Goal: Information Seeking & Learning: Compare options

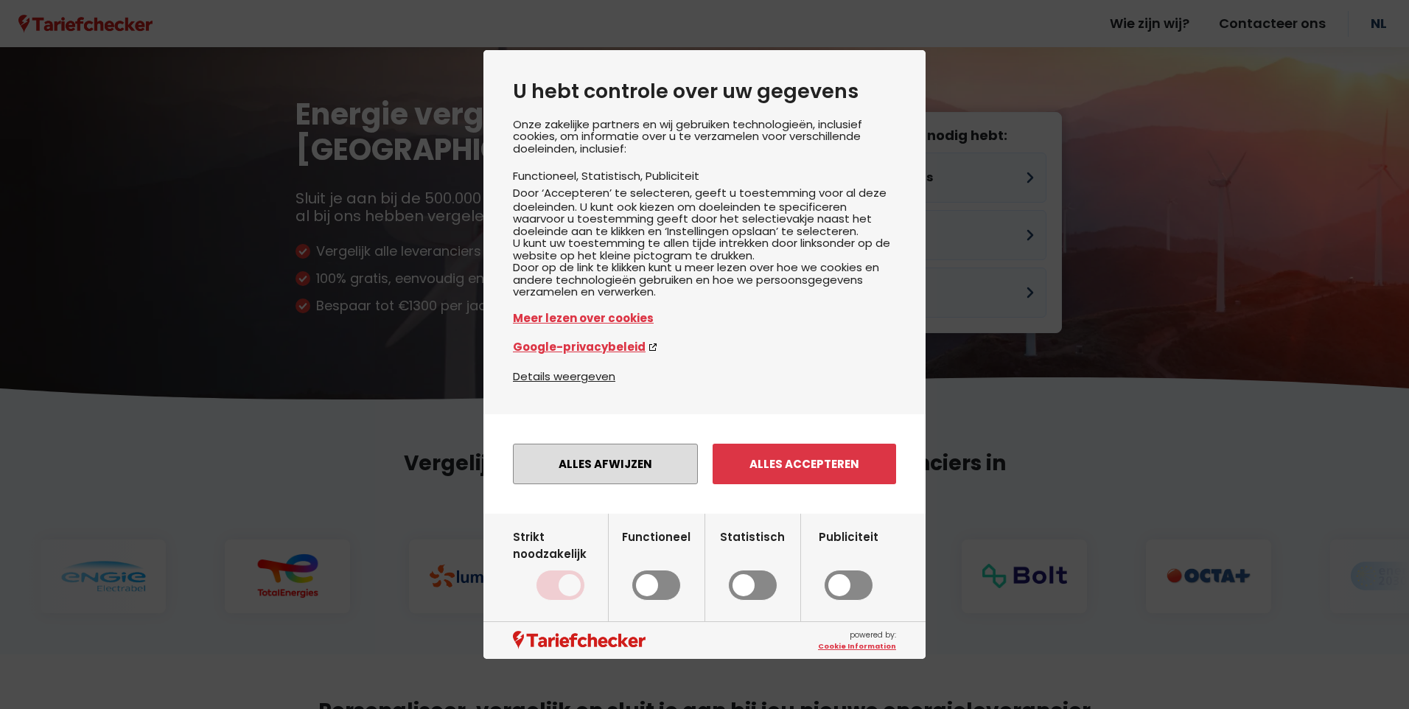
click at [608, 479] on button "Alles afwijzen" at bounding box center [605, 464] width 185 height 41
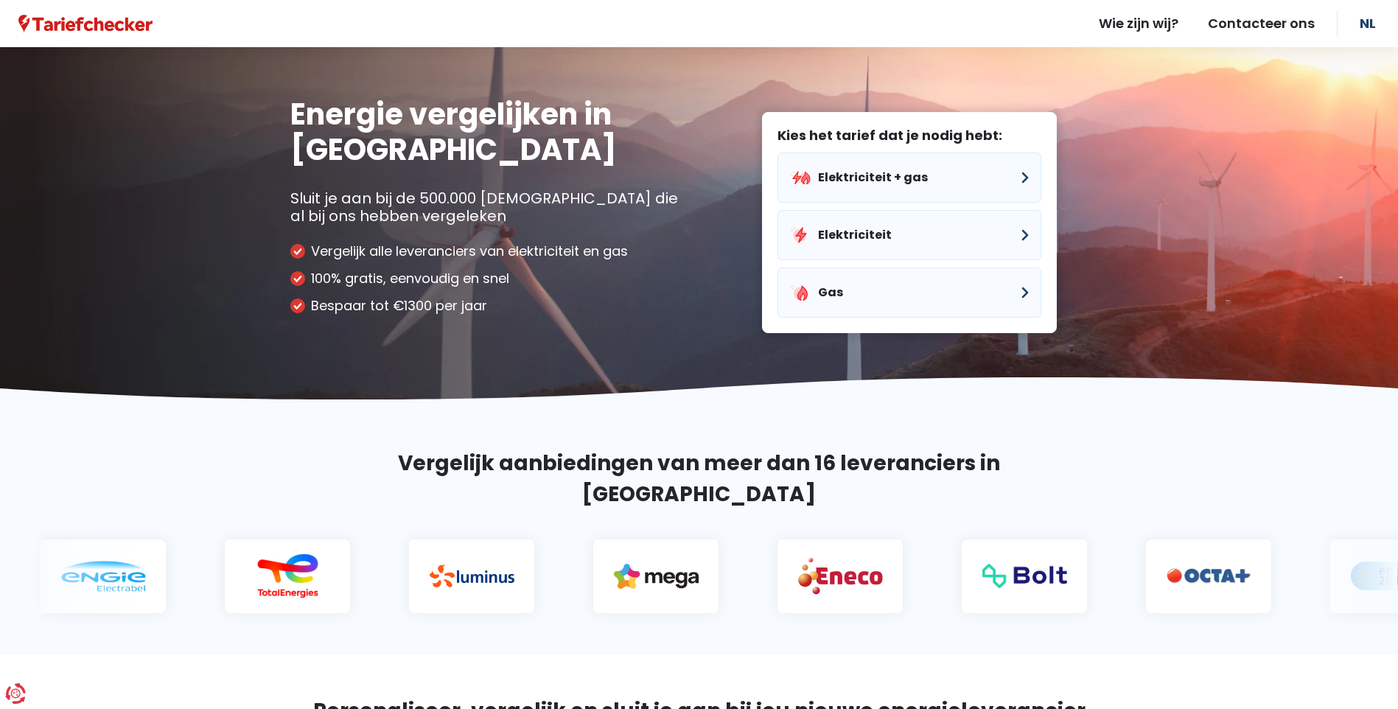
click at [608, 510] on div at bounding box center [699, 561] width 1398 height 103
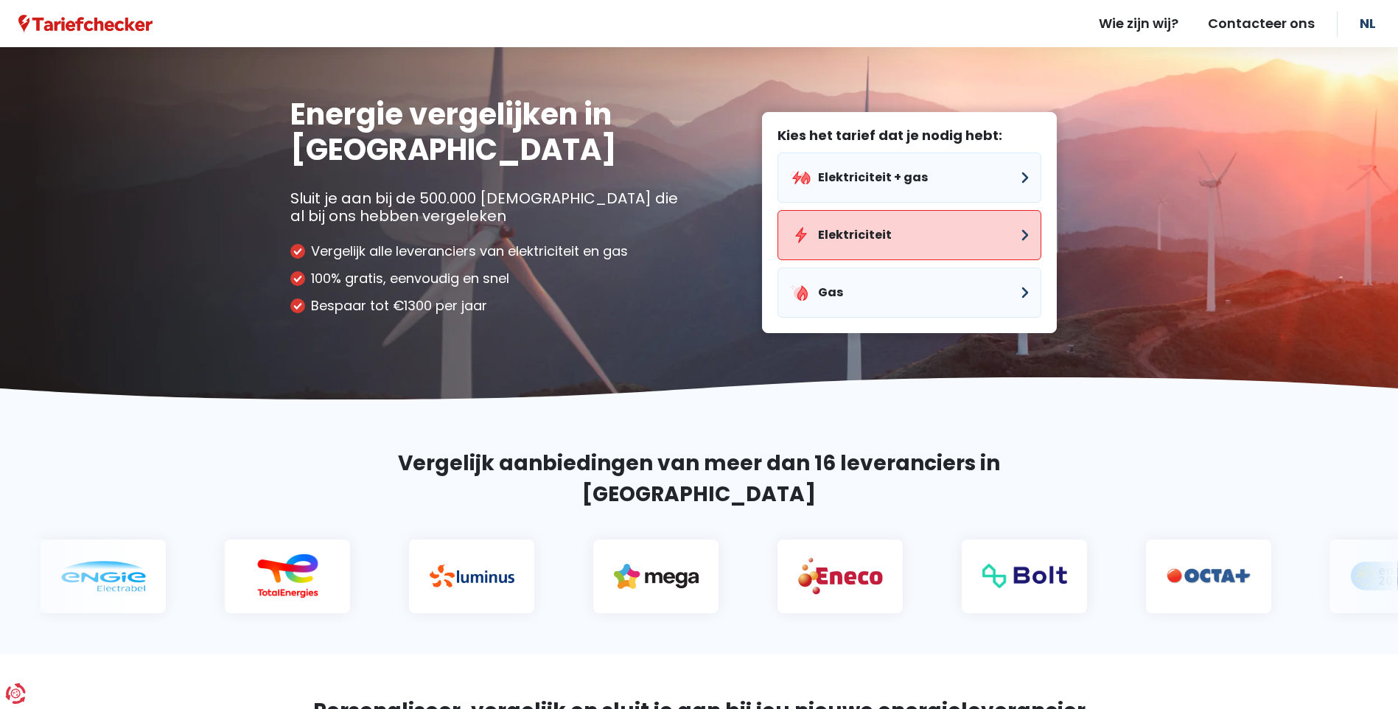
click at [861, 235] on button "Elektriciteit" at bounding box center [909, 235] width 264 height 50
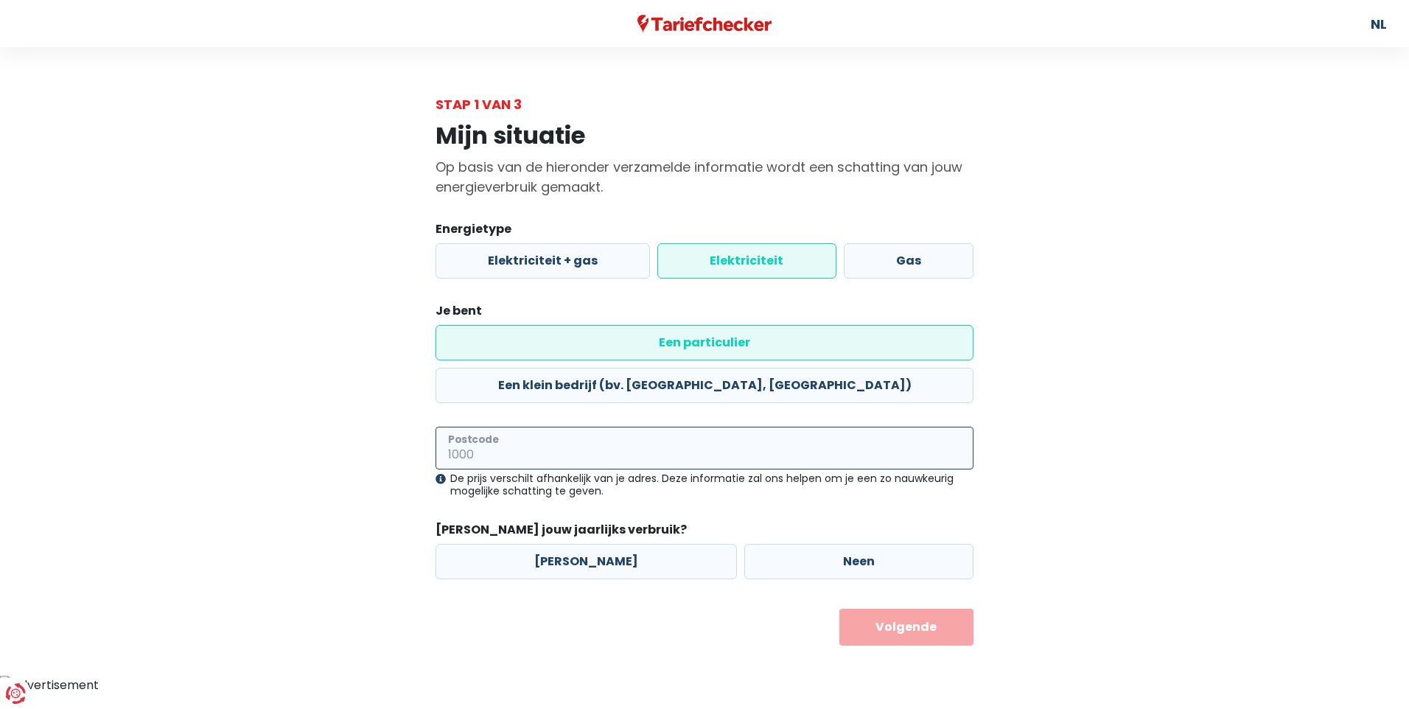
click at [557, 427] on input "Postcode" at bounding box center [704, 448] width 538 height 43
type input "9000"
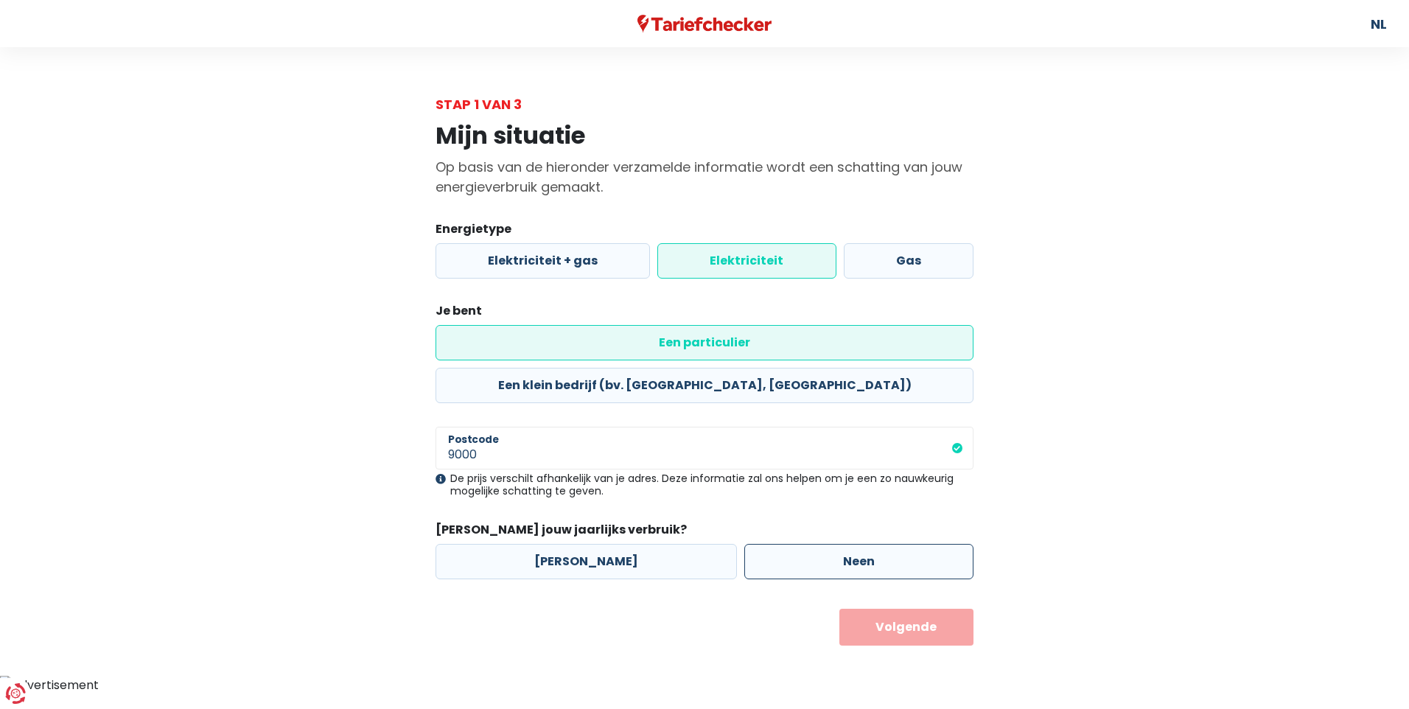
click at [818, 544] on label "Neen" at bounding box center [858, 561] width 229 height 35
click at [818, 544] on input "Neen" at bounding box center [858, 561] width 229 height 35
radio input "true"
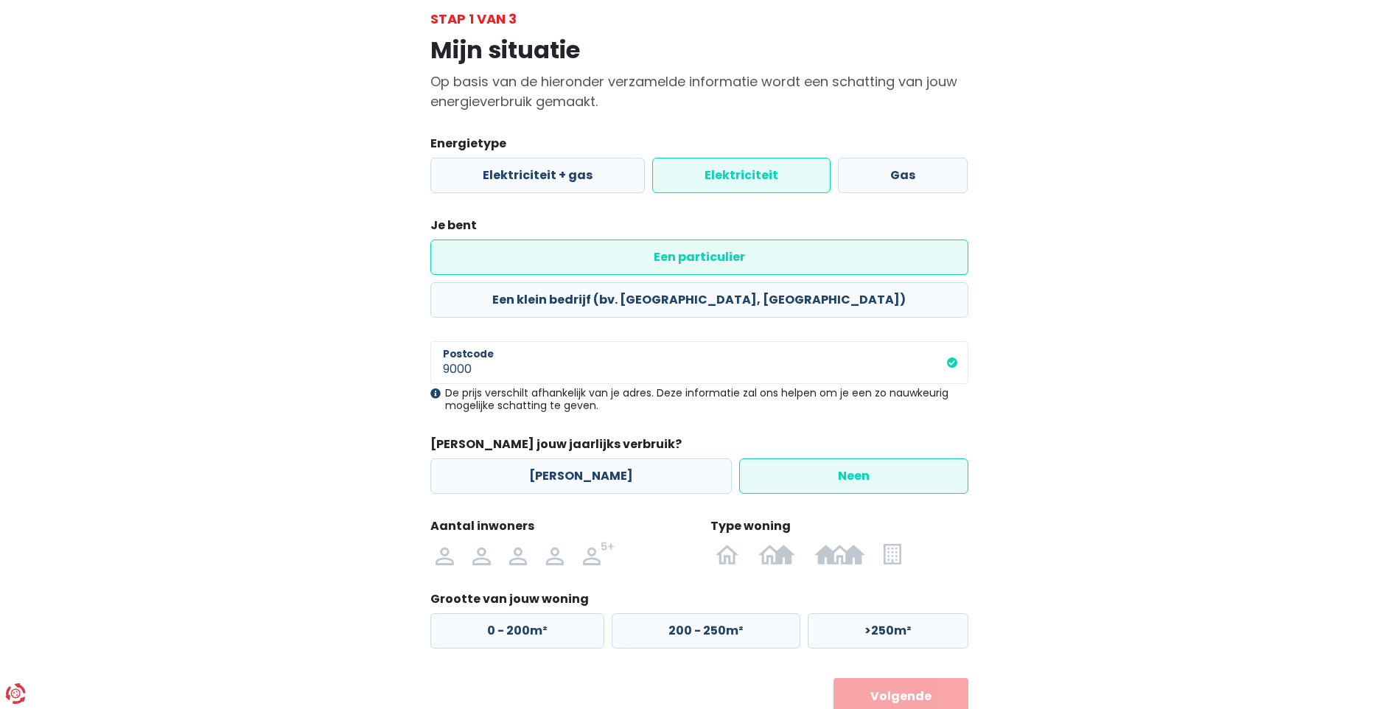
scroll to position [97, 0]
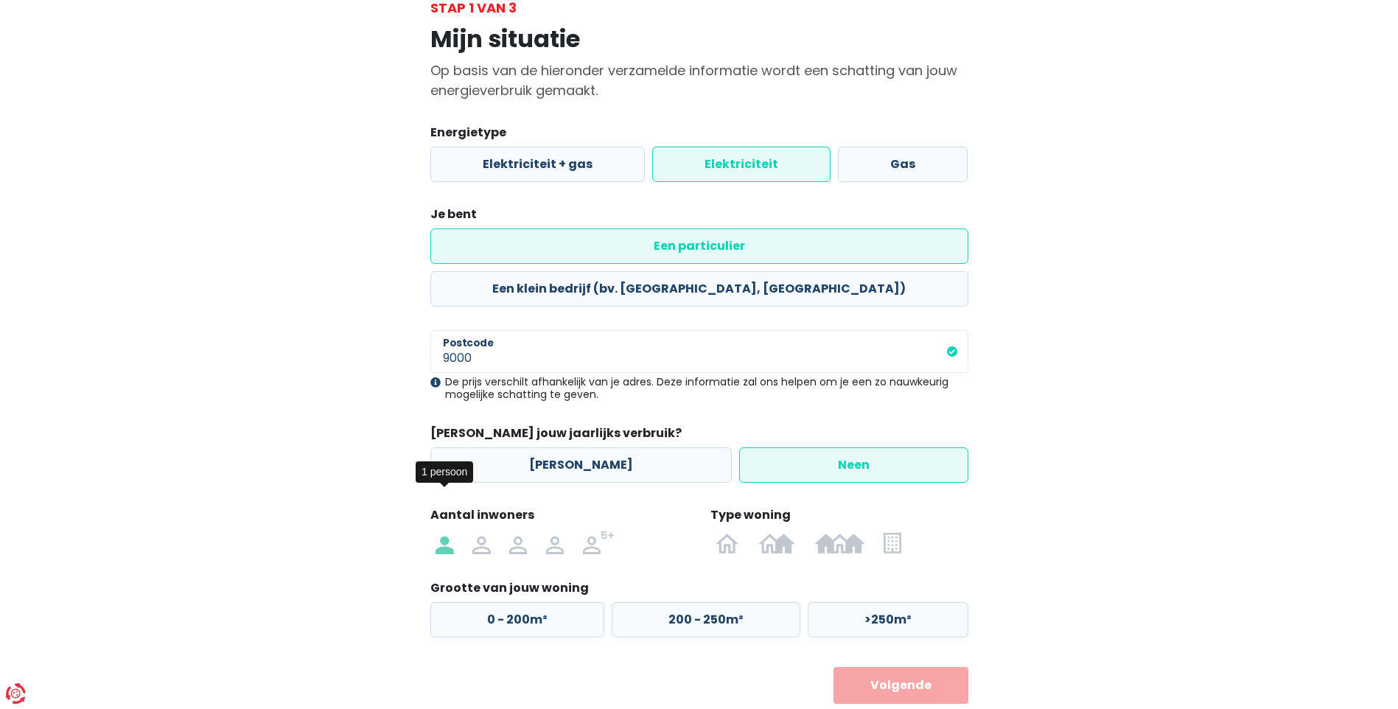
click at [443, 531] on img at bounding box center [444, 543] width 18 height 24
click at [443, 531] on input "radio" at bounding box center [445, 543] width 37 height 24
radio input "true"
click at [443, 531] on img at bounding box center [444, 543] width 18 height 24
click at [443, 531] on input "radio" at bounding box center [445, 543] width 37 height 24
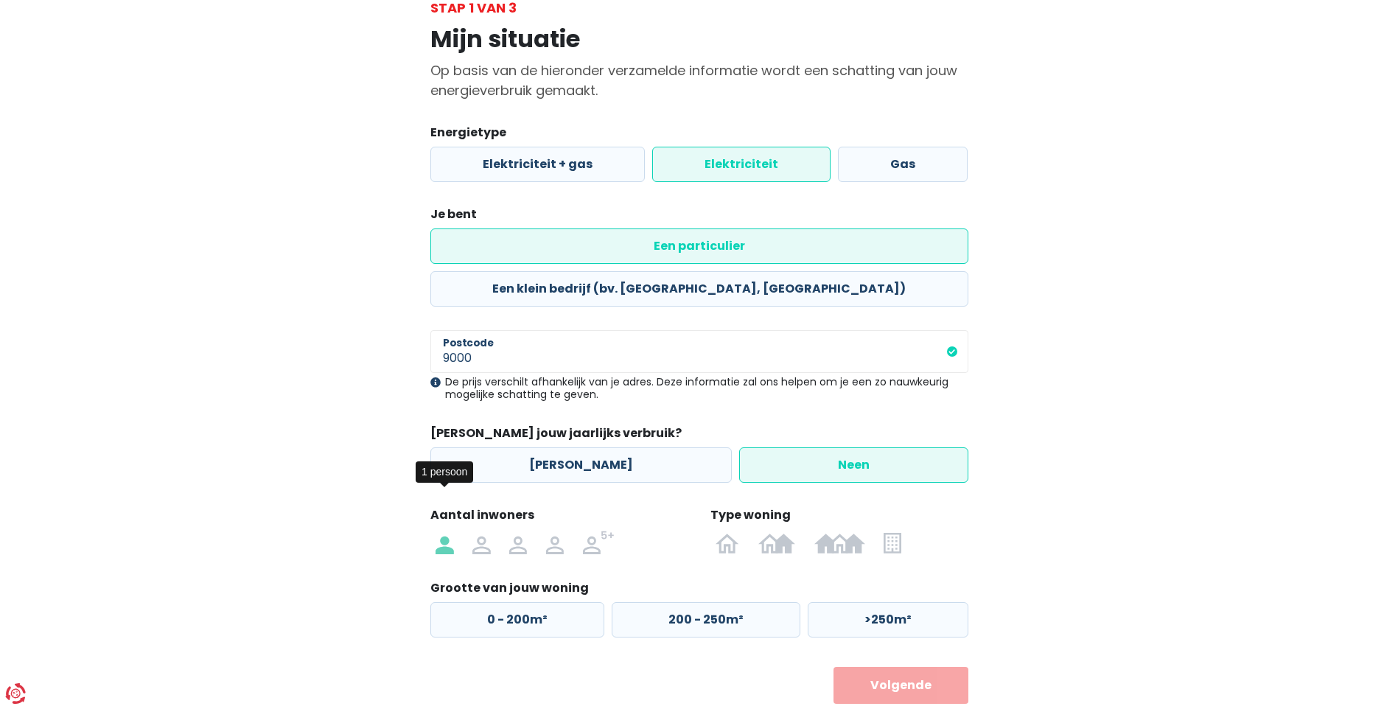
click at [443, 531] on img at bounding box center [444, 543] width 18 height 24
click at [443, 531] on input "radio" at bounding box center [445, 543] width 37 height 24
click at [443, 531] on img at bounding box center [444, 543] width 18 height 24
click at [443, 531] on input "radio" at bounding box center [445, 543] width 37 height 24
click at [443, 531] on img at bounding box center [444, 543] width 18 height 24
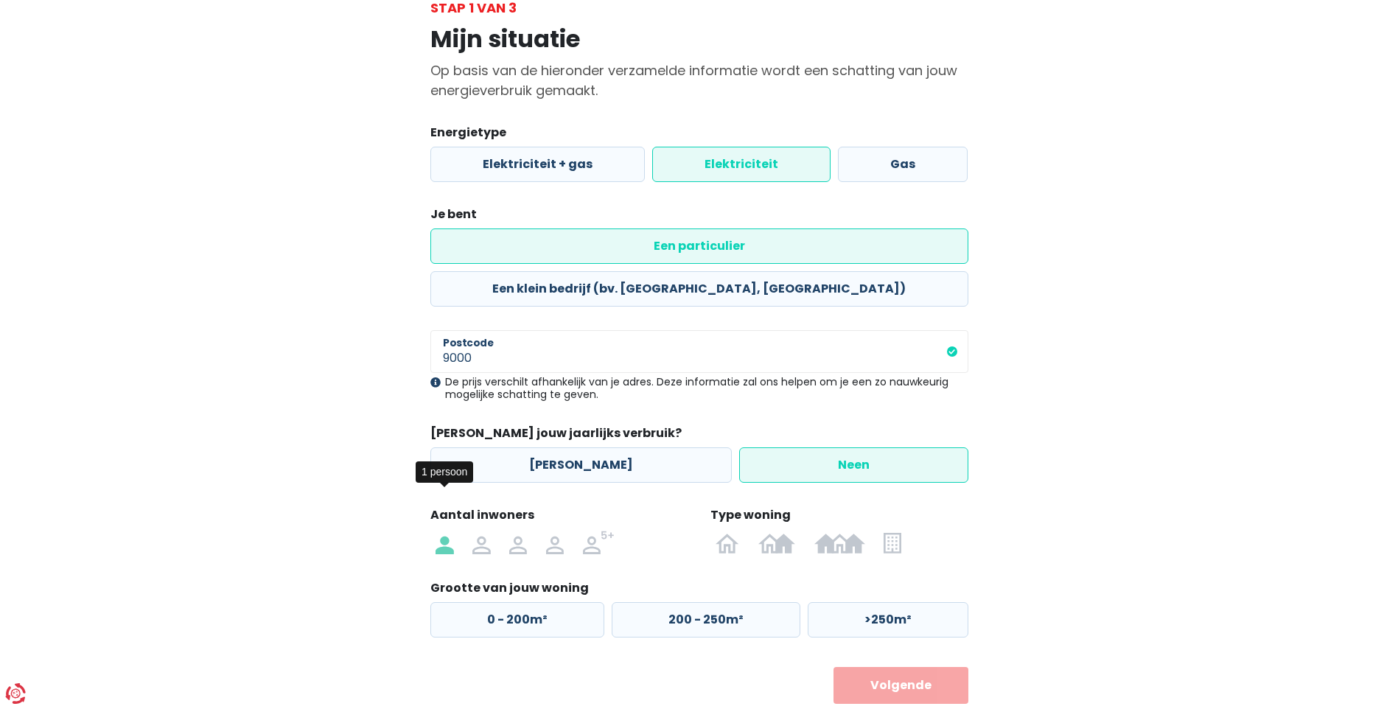
click at [443, 531] on input "radio" at bounding box center [445, 543] width 37 height 24
click at [497, 602] on label "0 - 200m²" at bounding box center [517, 619] width 174 height 35
click at [497, 602] on input "0 - 200m²" at bounding box center [517, 619] width 174 height 35
radio input "true"
click at [497, 602] on label "0 - 200m²" at bounding box center [517, 619] width 174 height 35
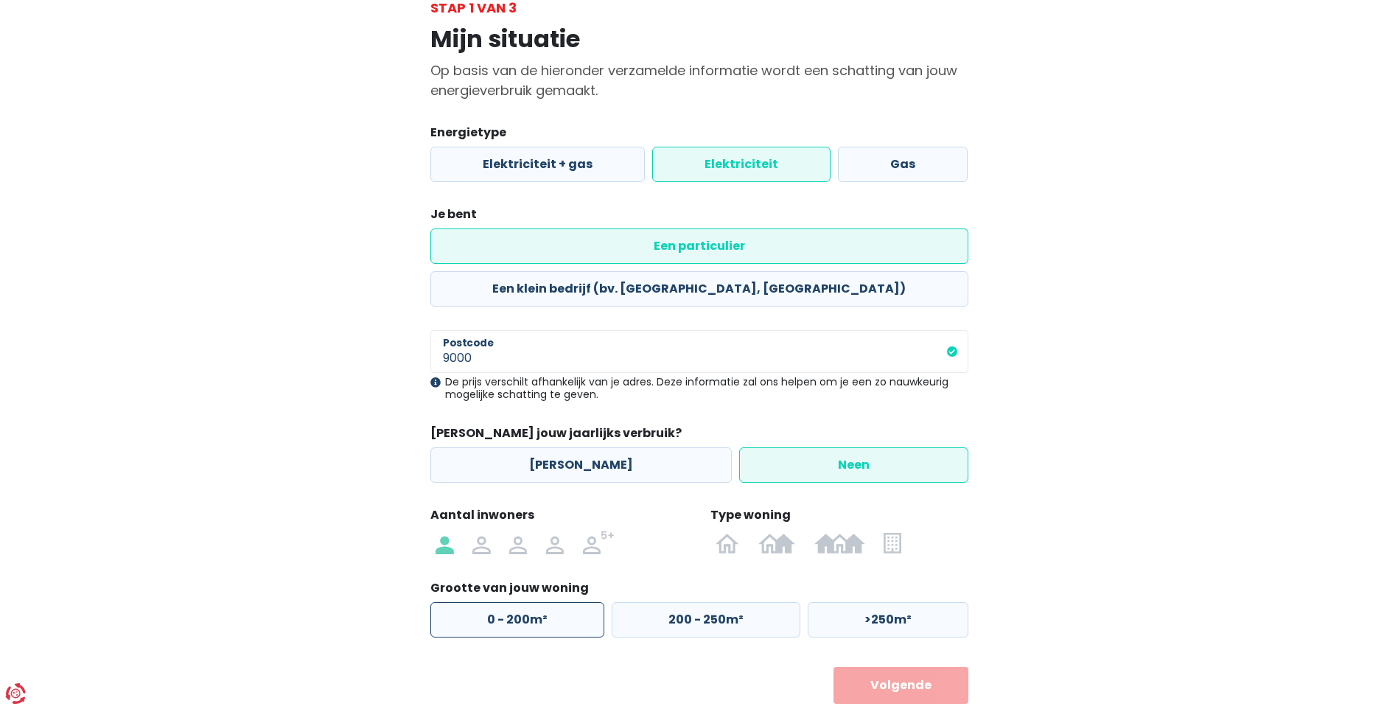
click at [497, 602] on input "0 - 200m²" at bounding box center [517, 619] width 174 height 35
click at [581, 602] on label "0 - 200m²" at bounding box center [517, 619] width 174 height 35
click at [581, 602] on input "0 - 200m²" at bounding box center [517, 619] width 174 height 35
click at [581, 602] on label "0 - 200m²" at bounding box center [517, 619] width 174 height 35
click at [581, 602] on input "0 - 200m²" at bounding box center [517, 619] width 174 height 35
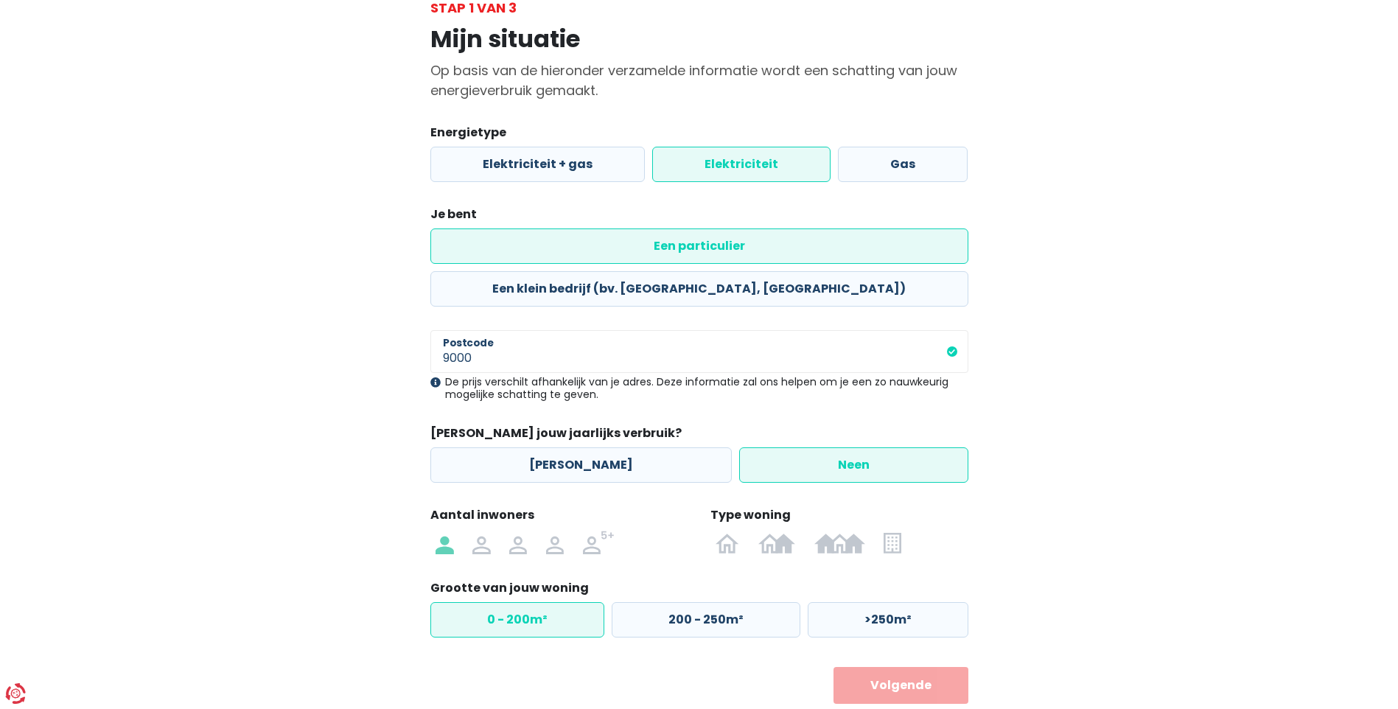
click at [581, 602] on label "0 - 200m²" at bounding box center [517, 619] width 174 height 35
click at [581, 602] on input "0 - 200m²" at bounding box center [517, 619] width 174 height 35
click at [581, 602] on label "0 - 200m²" at bounding box center [517, 619] width 174 height 35
click at [581, 602] on input "0 - 200m²" at bounding box center [517, 619] width 174 height 35
drag, startPoint x: 581, startPoint y: 567, endPoint x: 673, endPoint y: 652, distance: 125.7
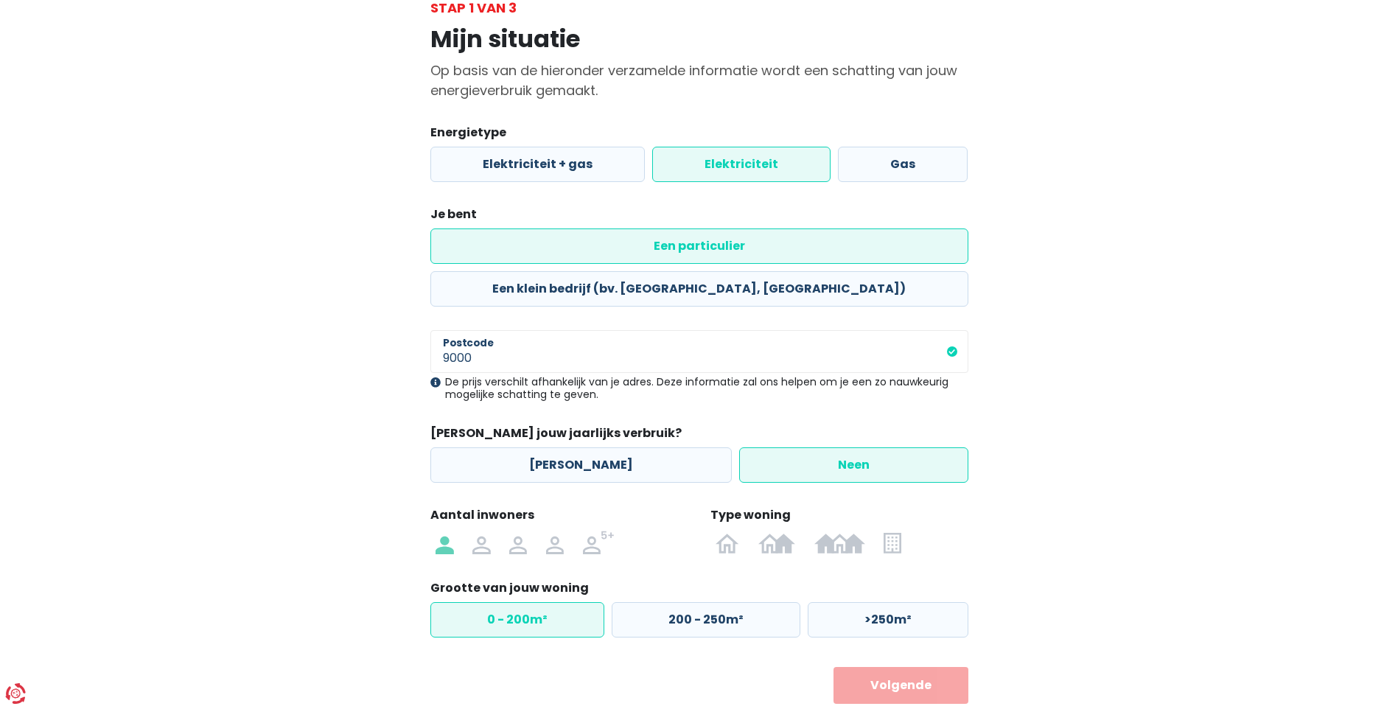
click at [666, 661] on body "U hebt controle over uw gegevens Onze zakelijke partners en wij gebruiken techn…" at bounding box center [699, 327] width 1398 height 849
click at [731, 531] on img at bounding box center [728, 543] width 24 height 24
click at [731, 531] on input "radio" at bounding box center [728, 543] width 43 height 24
radio input "true"
click at [893, 531] on img at bounding box center [892, 543] width 17 height 24
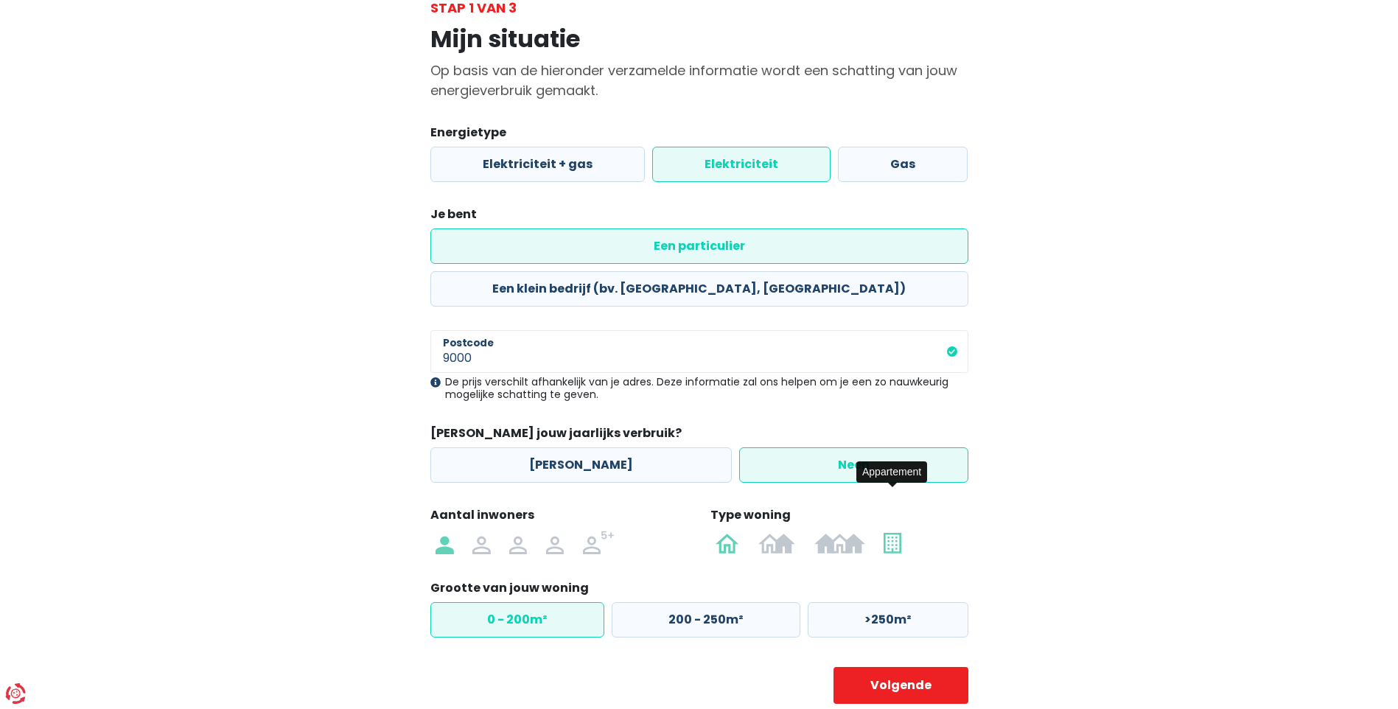
click at [893, 531] on input "radio" at bounding box center [893, 543] width 36 height 24
radio input "true"
radio input "false"
click at [533, 602] on label "0 - 50m²" at bounding box center [516, 619] width 172 height 35
click at [533, 602] on input "0 - 50m²" at bounding box center [516, 619] width 172 height 35
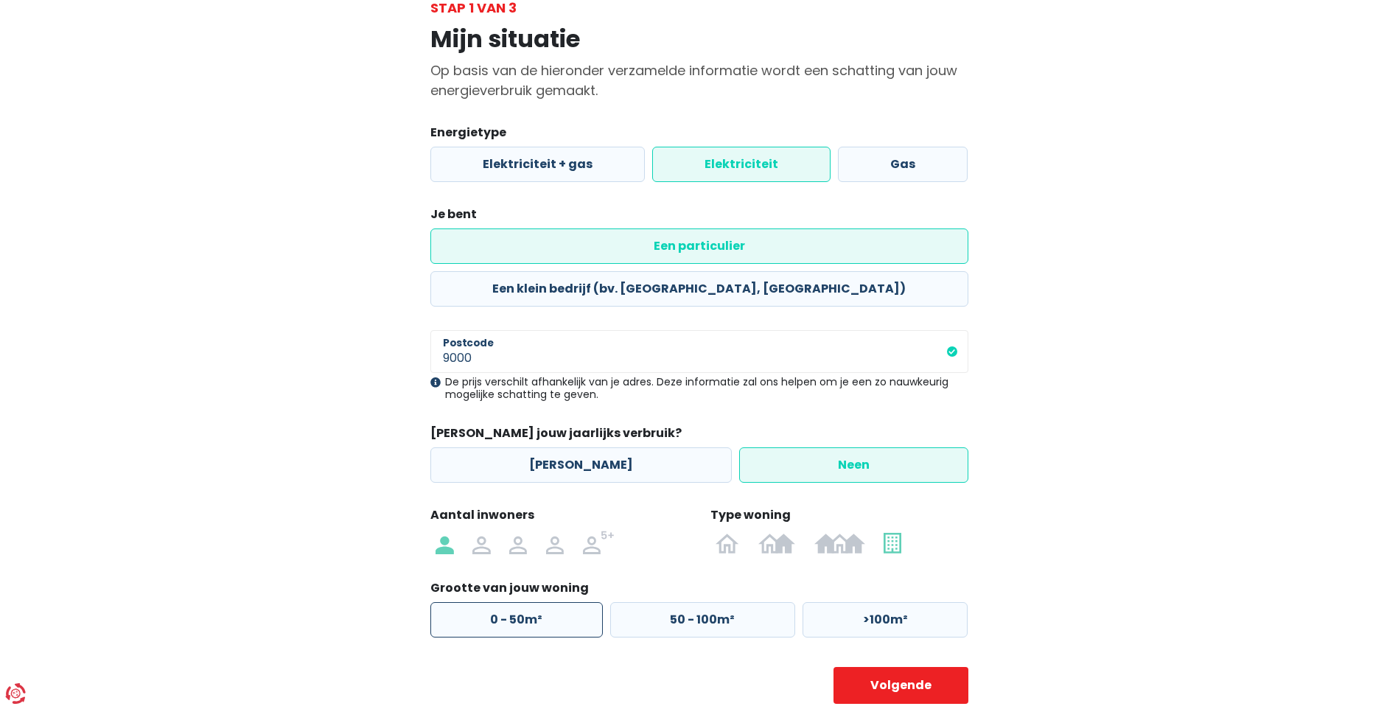
radio input "true"
click at [923, 667] on button "Volgende" at bounding box center [900, 685] width 135 height 37
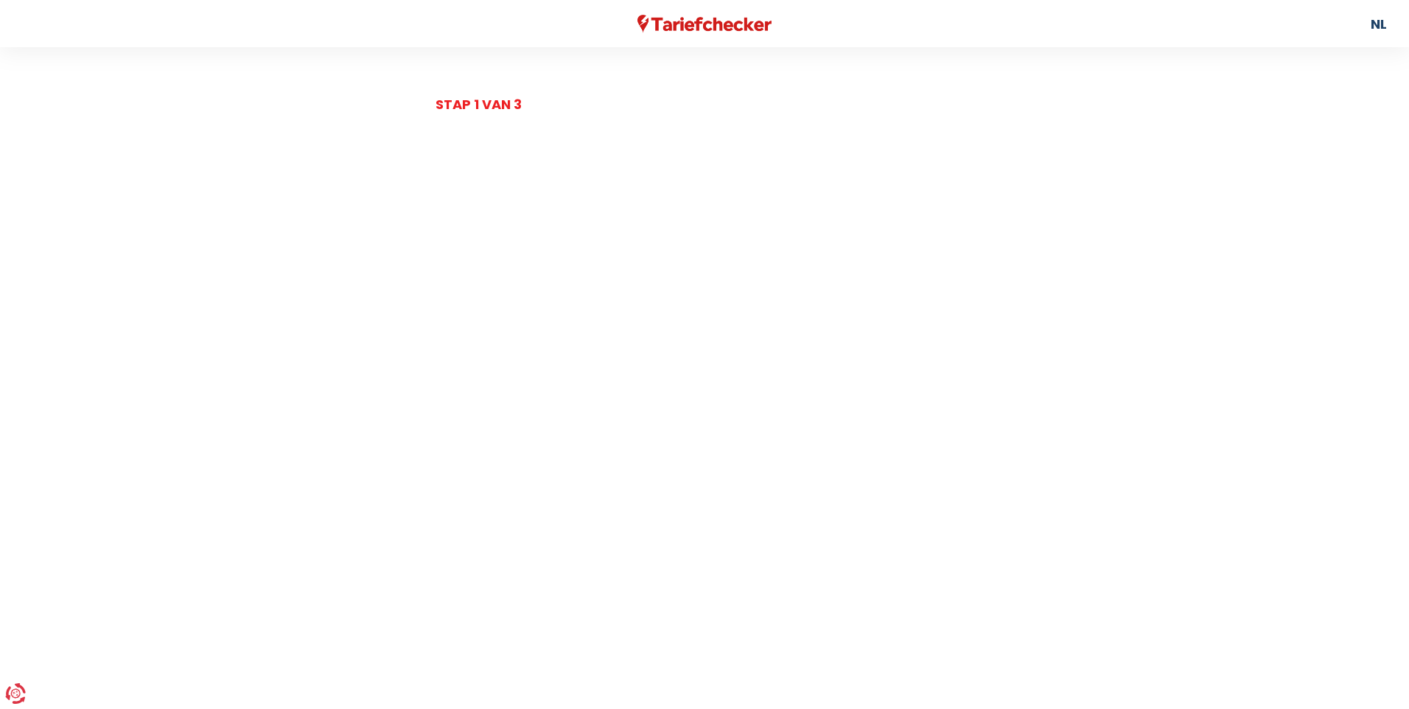
select select
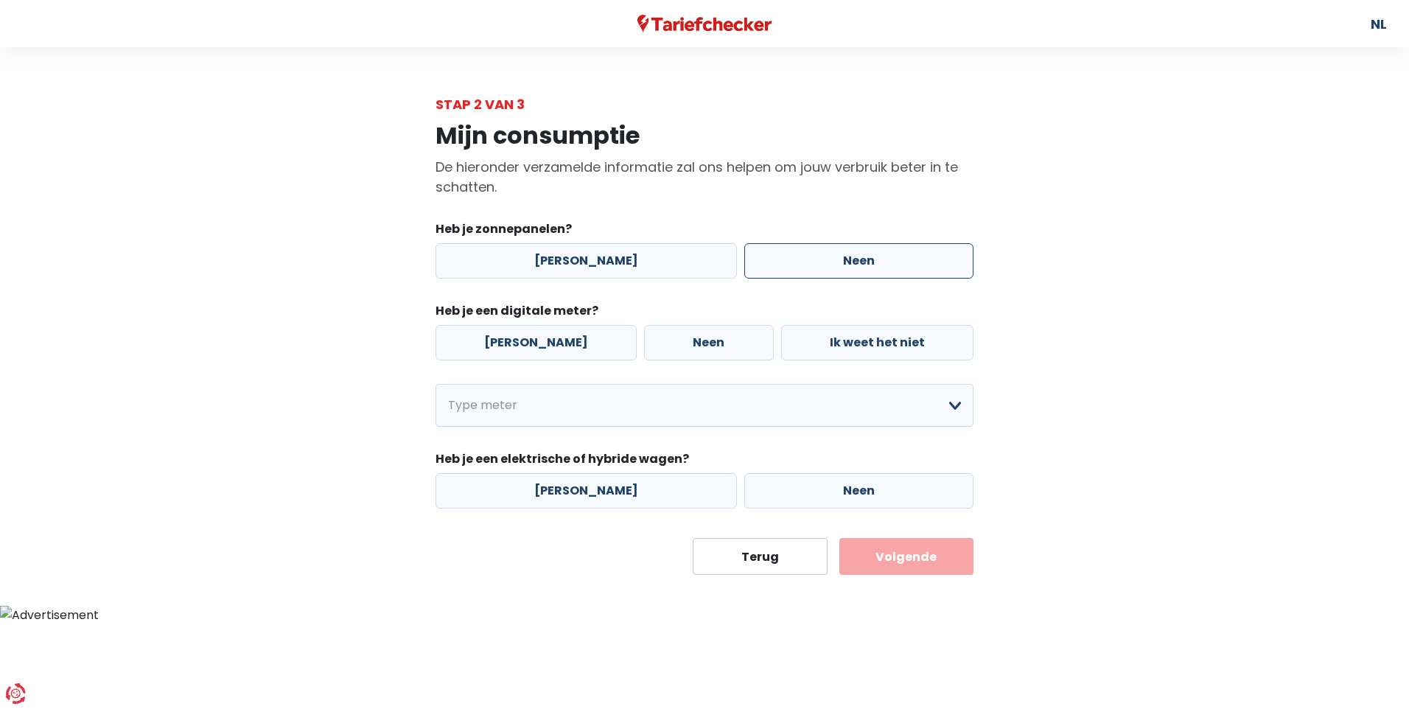
click at [816, 259] on label "Neen" at bounding box center [858, 260] width 229 height 35
click at [816, 259] on input "Neen" at bounding box center [858, 260] width 229 height 35
radio input "true"
click at [713, 410] on select "Enkelvoudig Tweevoudig Enkelvoudig + uitsluitend nachttarief Tweevoudig + uitsl…" at bounding box center [704, 405] width 538 height 43
select select "day_night_bi_hourly"
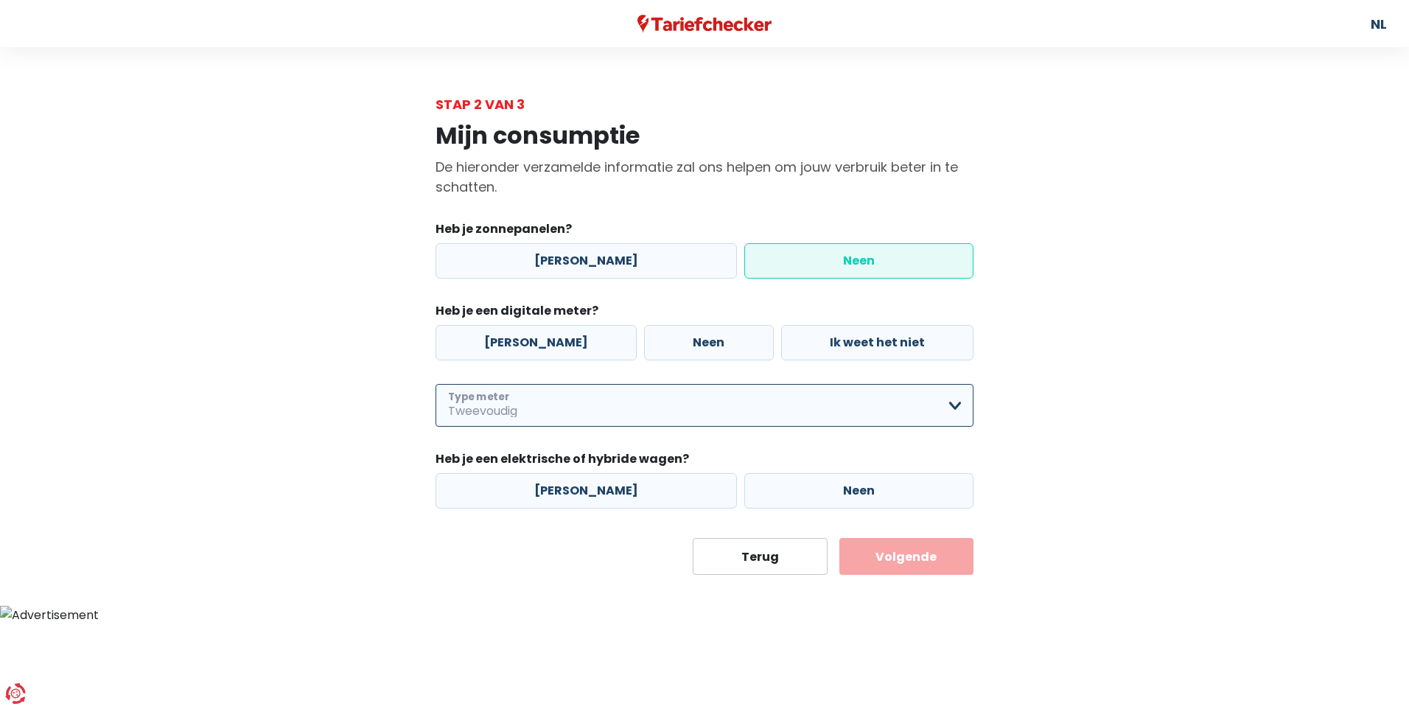
click at [435, 384] on select "Enkelvoudig Tweevoudig Enkelvoudig + uitsluitend nachttarief Tweevoudig + uitsl…" at bounding box center [704, 405] width 538 height 43
click at [490, 467] on legend "Heb je een elektrische of hybride wagen?" at bounding box center [704, 461] width 538 height 23
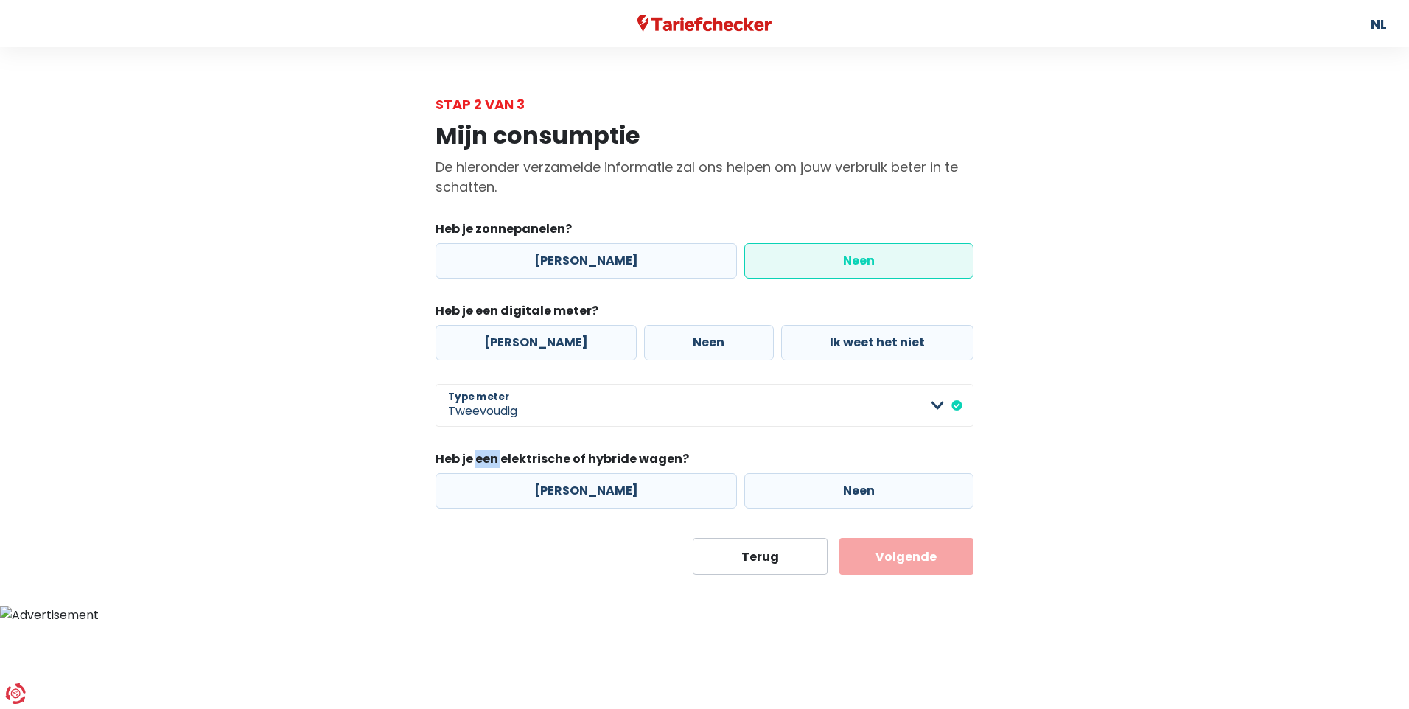
click at [490, 467] on legend "Heb je een elektrische of hybride wagen?" at bounding box center [704, 461] width 538 height 23
click at [1203, 383] on main "Stap 2 van 3 Mijn consumptie De hieronder verzamelde informatie zal ons helpen …" at bounding box center [704, 334] width 1409 height 480
click at [812, 483] on label "Neen" at bounding box center [858, 490] width 229 height 35
click at [812, 483] on input "Neen" at bounding box center [858, 490] width 229 height 35
radio input "true"
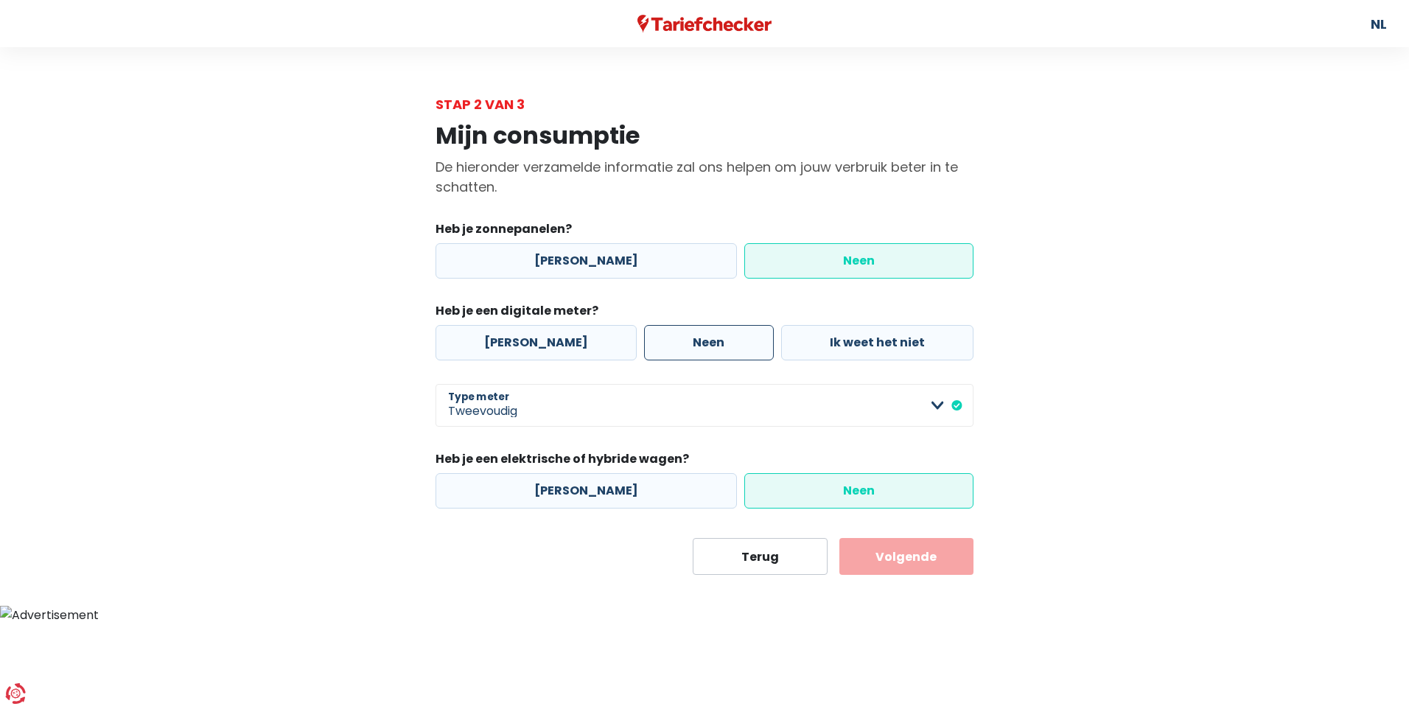
click at [644, 341] on label "Neen" at bounding box center [708, 342] width 129 height 35
click at [644, 341] on input "Neen" at bounding box center [708, 342] width 129 height 35
radio input "true"
click at [898, 559] on button "Volgende" at bounding box center [906, 556] width 135 height 37
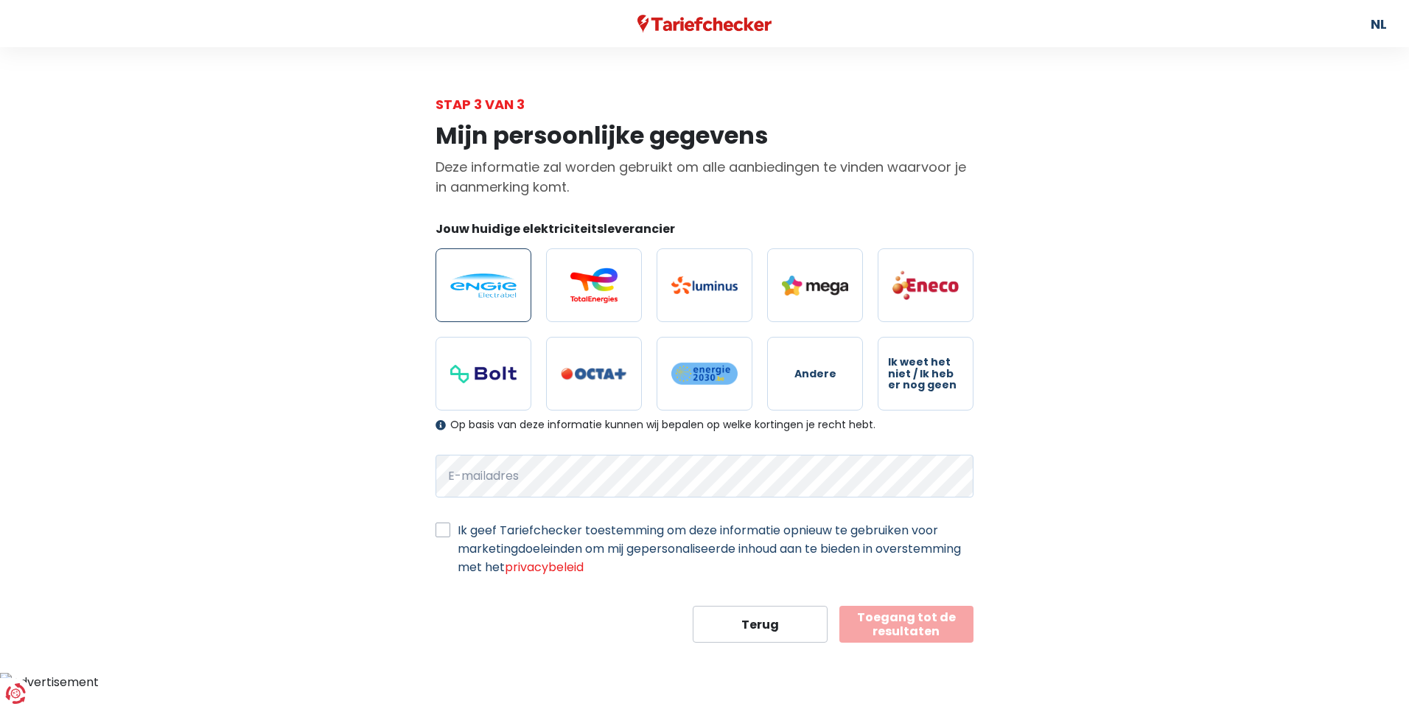
click at [489, 287] on img at bounding box center [483, 285] width 66 height 24
click at [489, 287] on input "radio" at bounding box center [483, 285] width 96 height 74
radio input "true"
click at [458, 530] on label "Ik geef Tariefchecker toestemming om deze informatie opnieuw te gebruiken voor …" at bounding box center [716, 548] width 516 height 55
click at [447, 530] on input "Ik geef Tariefchecker toestemming om deze informatie opnieuw te gebruiken voor …" at bounding box center [442, 528] width 15 height 15
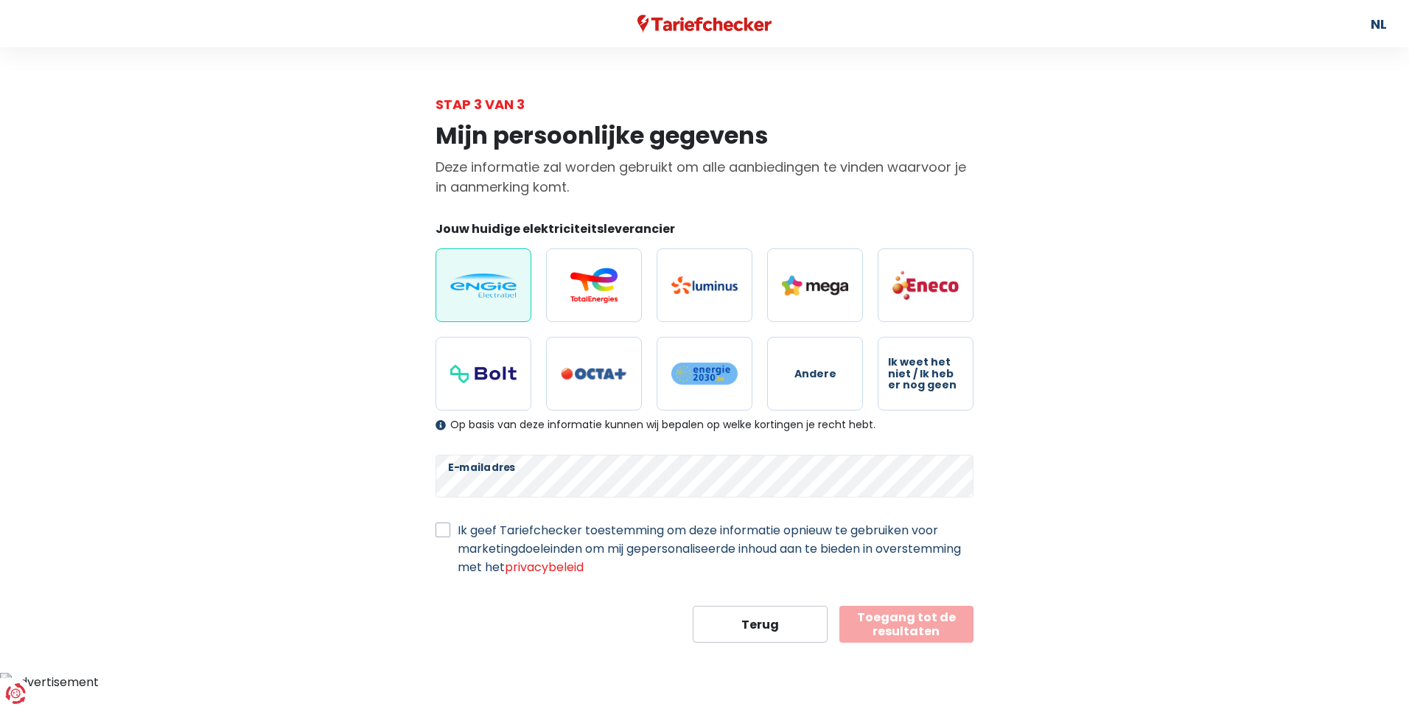
checkbox input "true"
click at [888, 626] on button "Toegang tot de resultaten" at bounding box center [906, 624] width 135 height 37
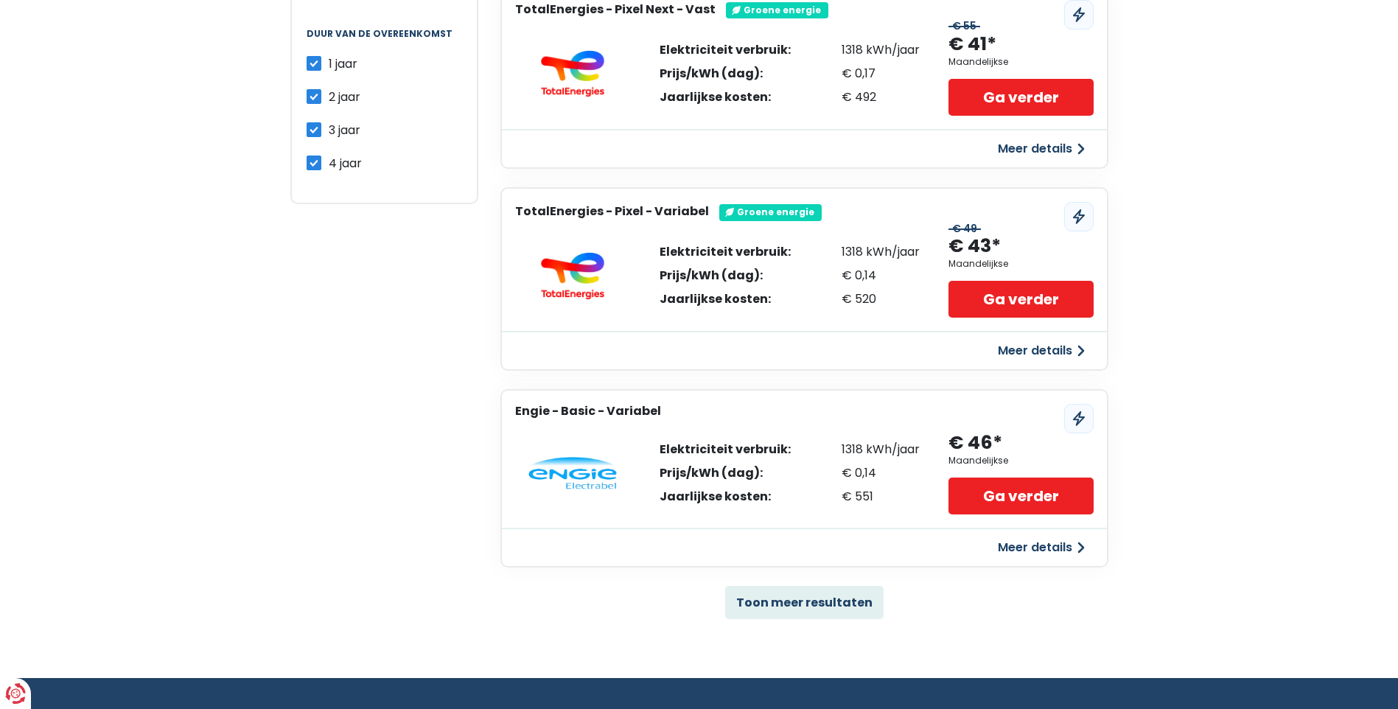
scroll to position [737, 0]
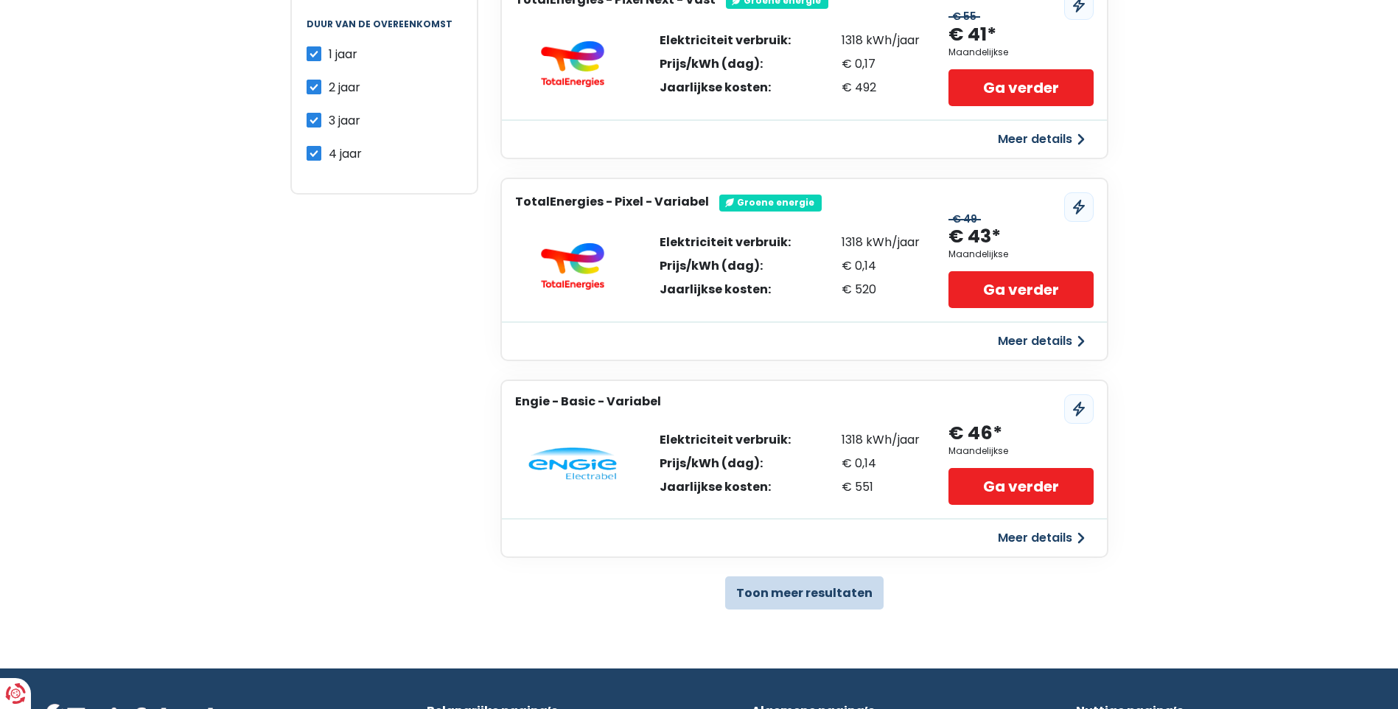
click at [814, 589] on button "Toon meer resultaten" at bounding box center [804, 592] width 158 height 33
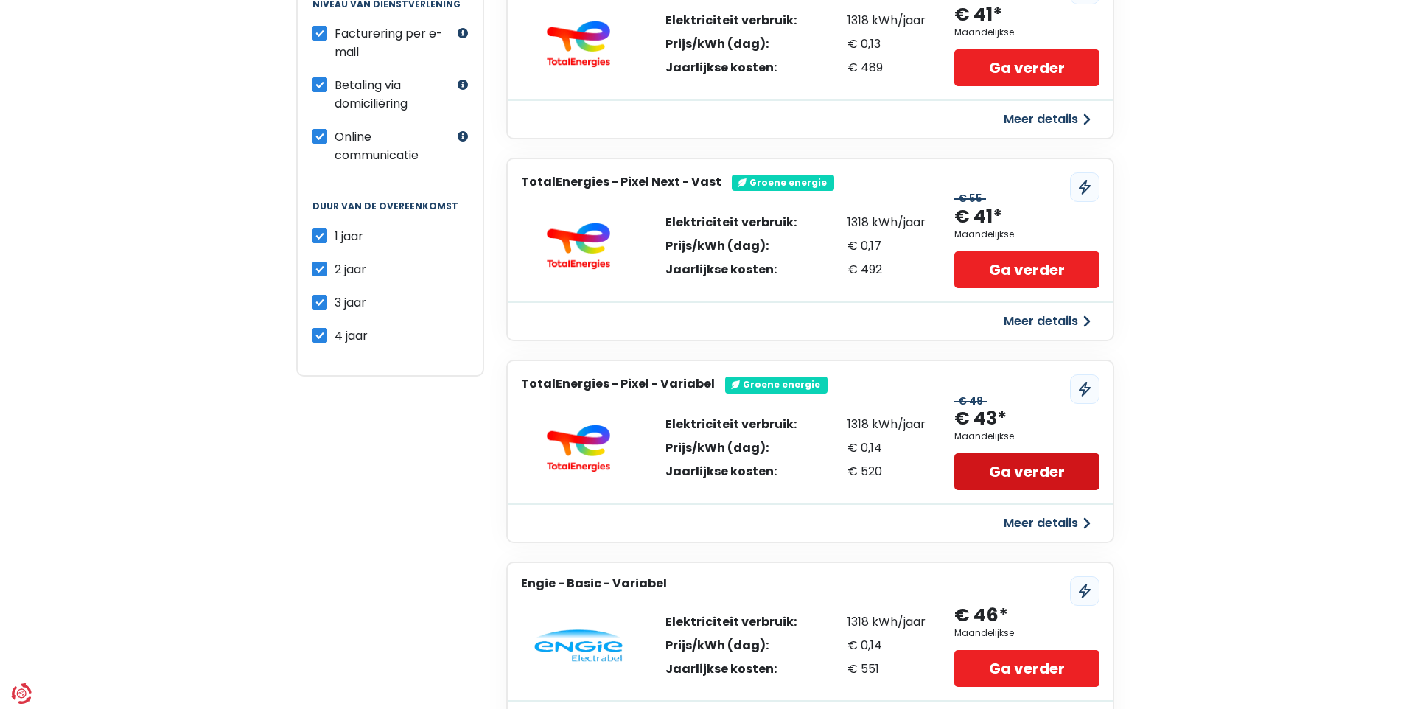
scroll to position [516, 0]
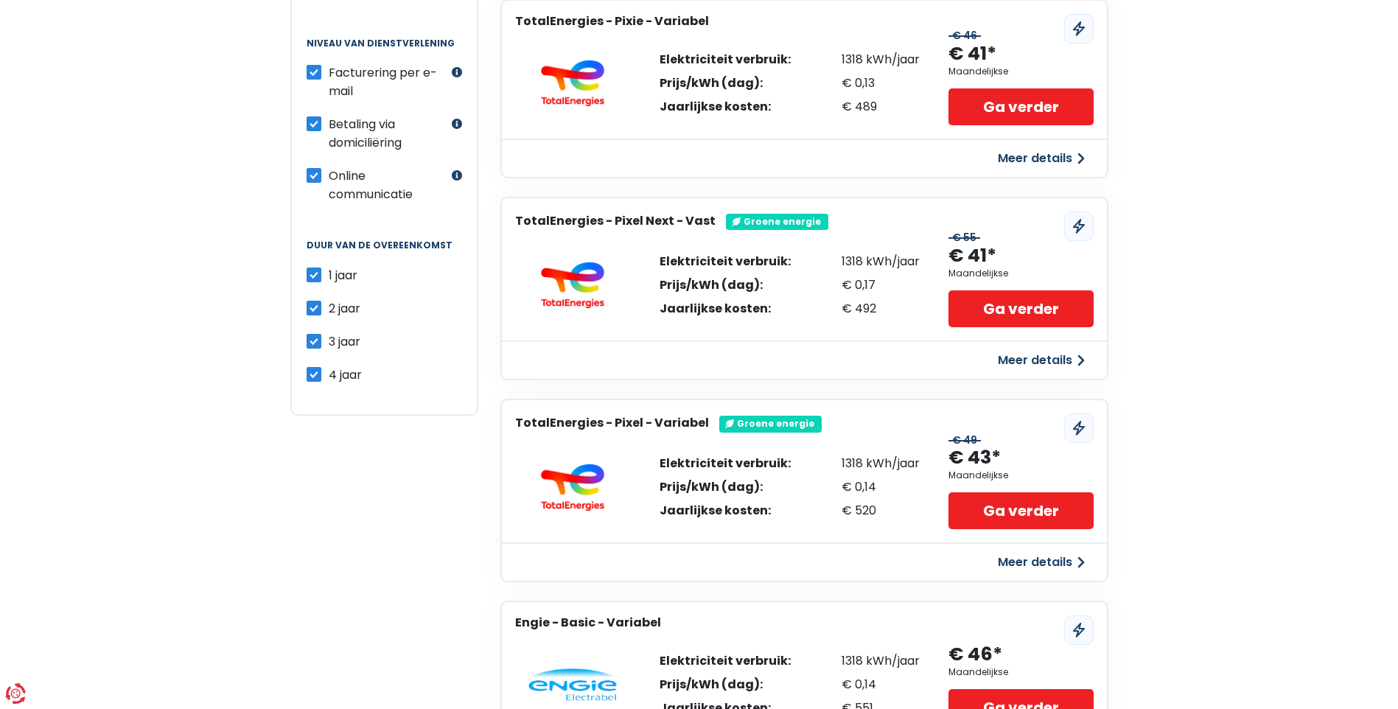
click at [1017, 359] on button "Meer details" at bounding box center [1041, 360] width 105 height 27
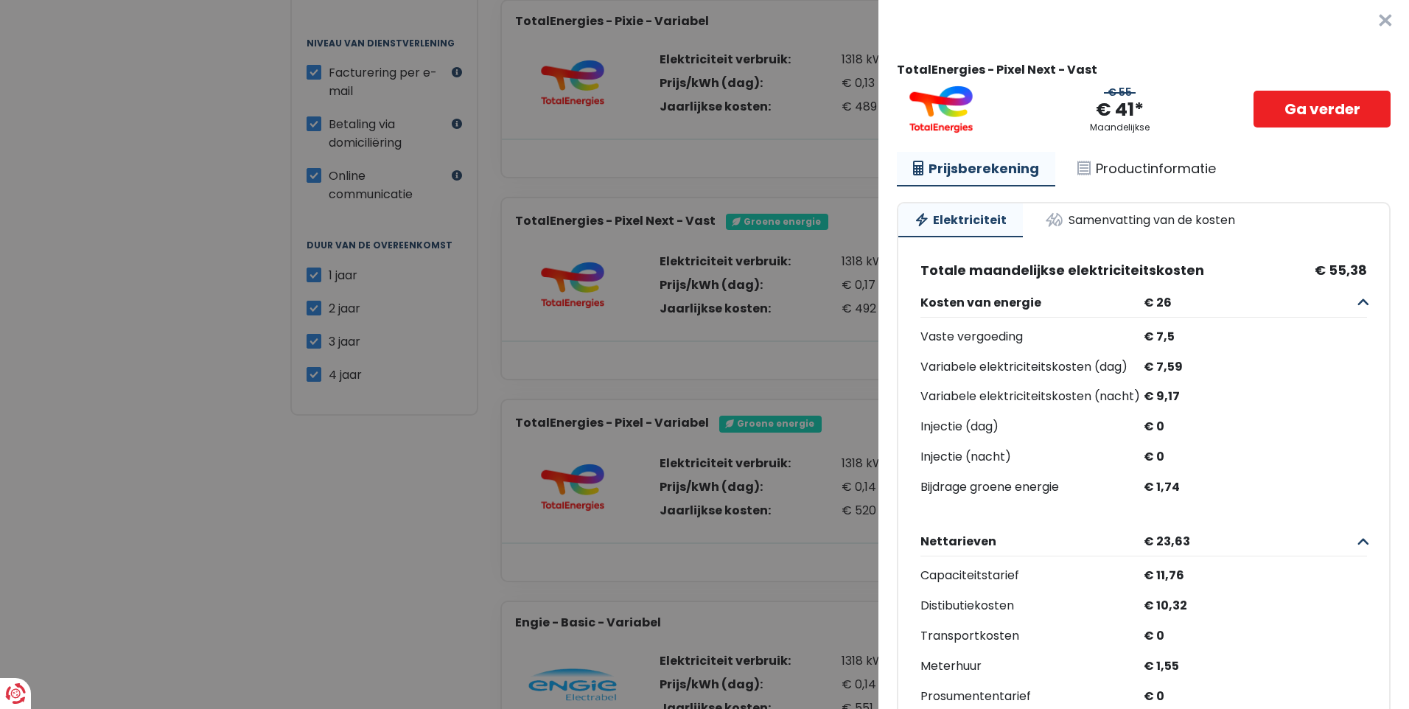
scroll to position [0, 0]
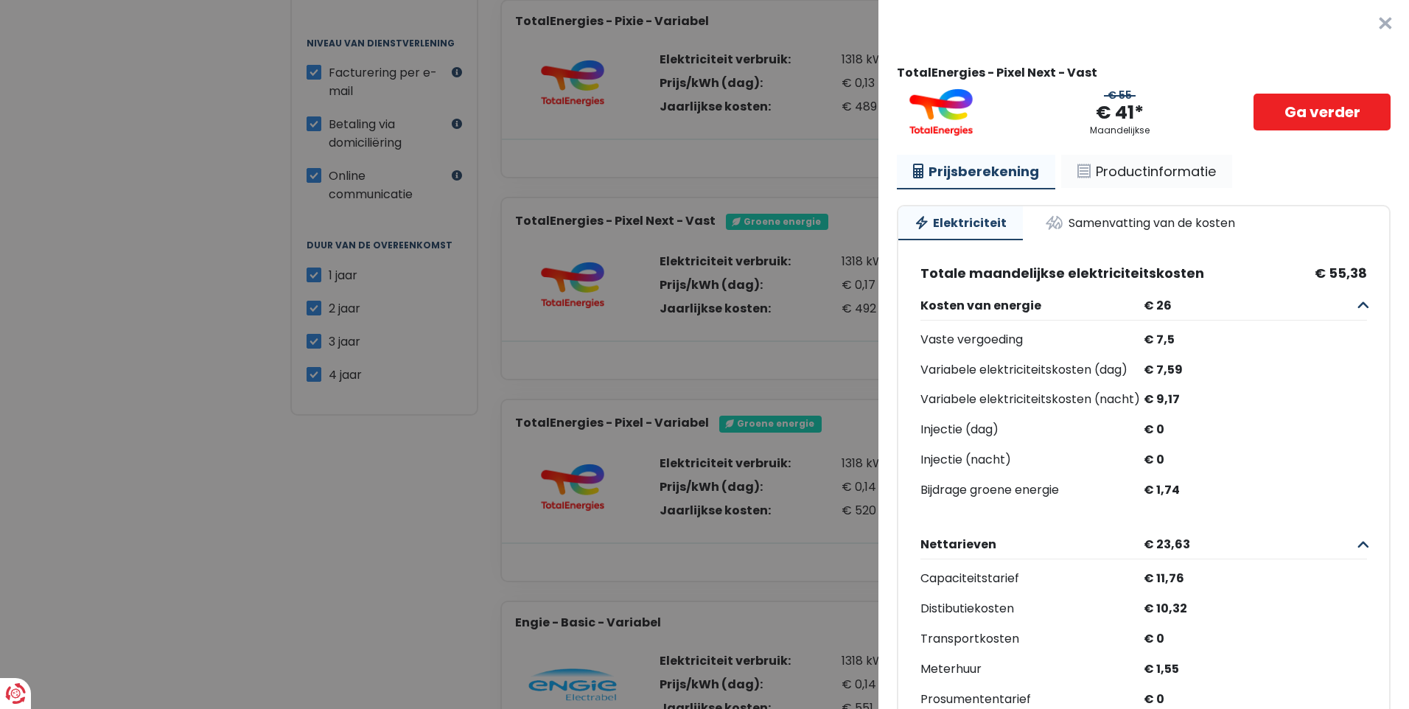
click at [1156, 176] on link "Productinformatie" at bounding box center [1146, 172] width 171 height 34
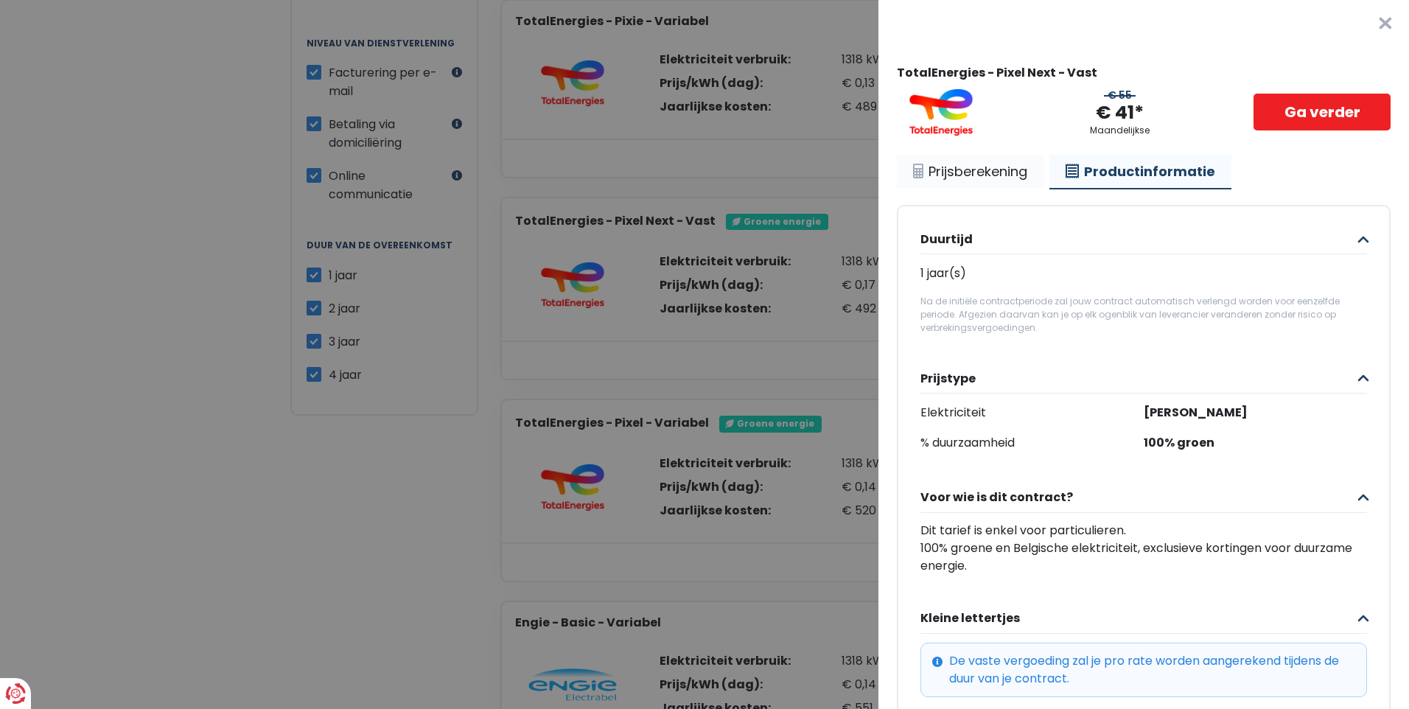
click at [994, 174] on link "Prijsberekening" at bounding box center [970, 172] width 147 height 34
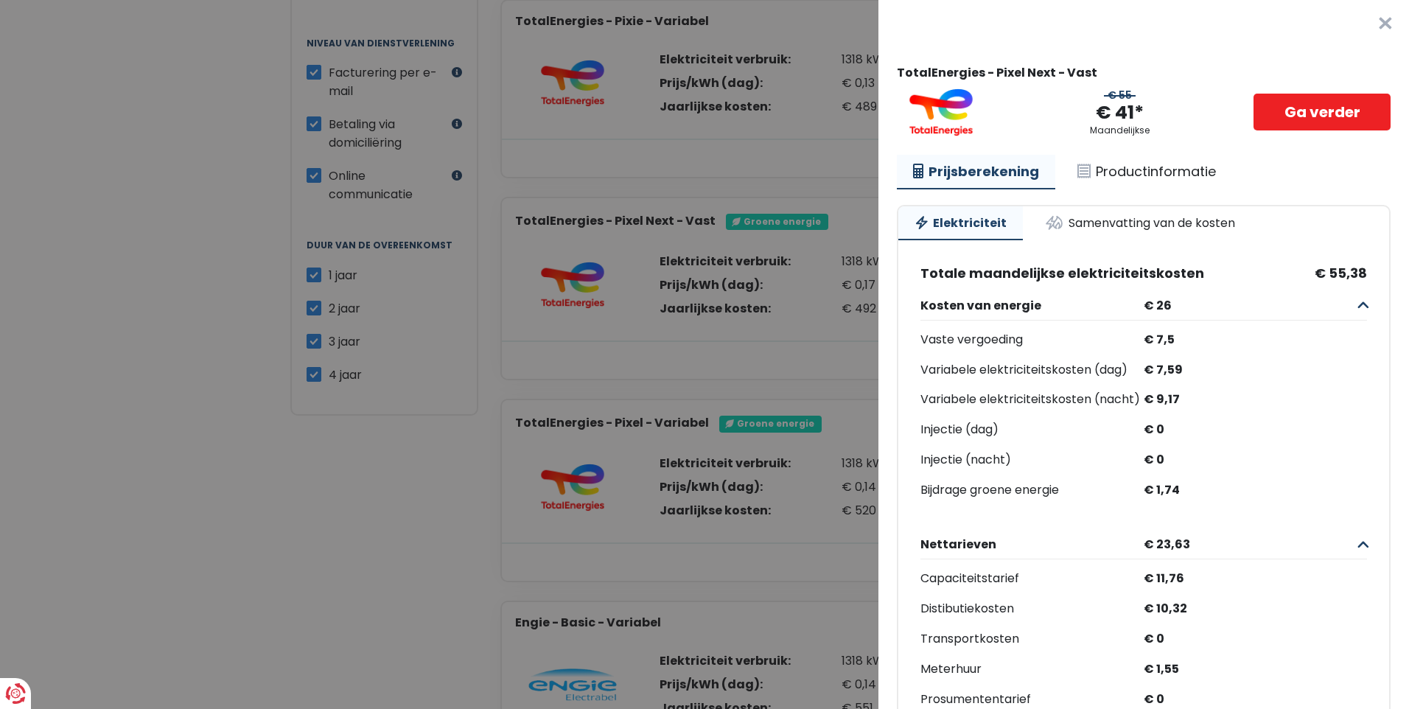
click at [307, 545] on Vast "Plus de détails - TotalEnergies × TotalEnergies - Pixel Next - Vast € 55 € 41* …" at bounding box center [704, 354] width 1409 height 709
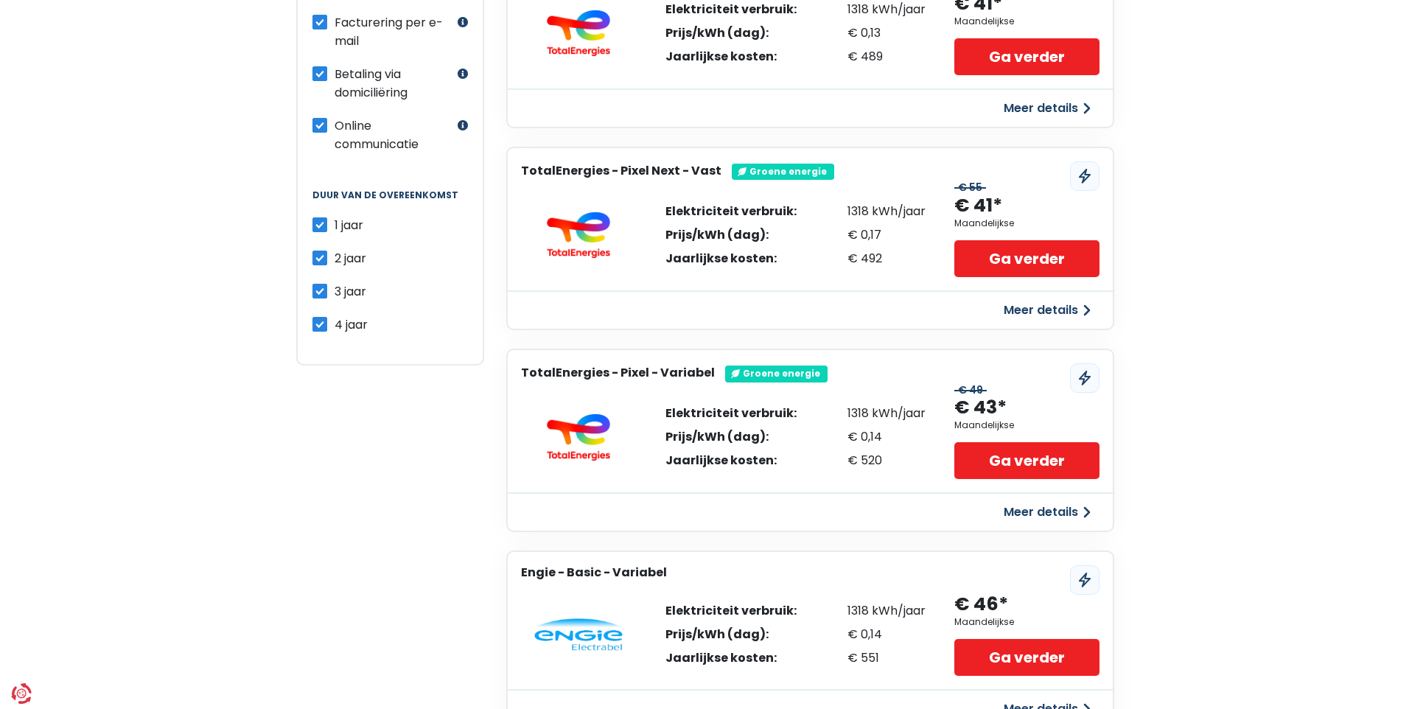
scroll to position [663, 0]
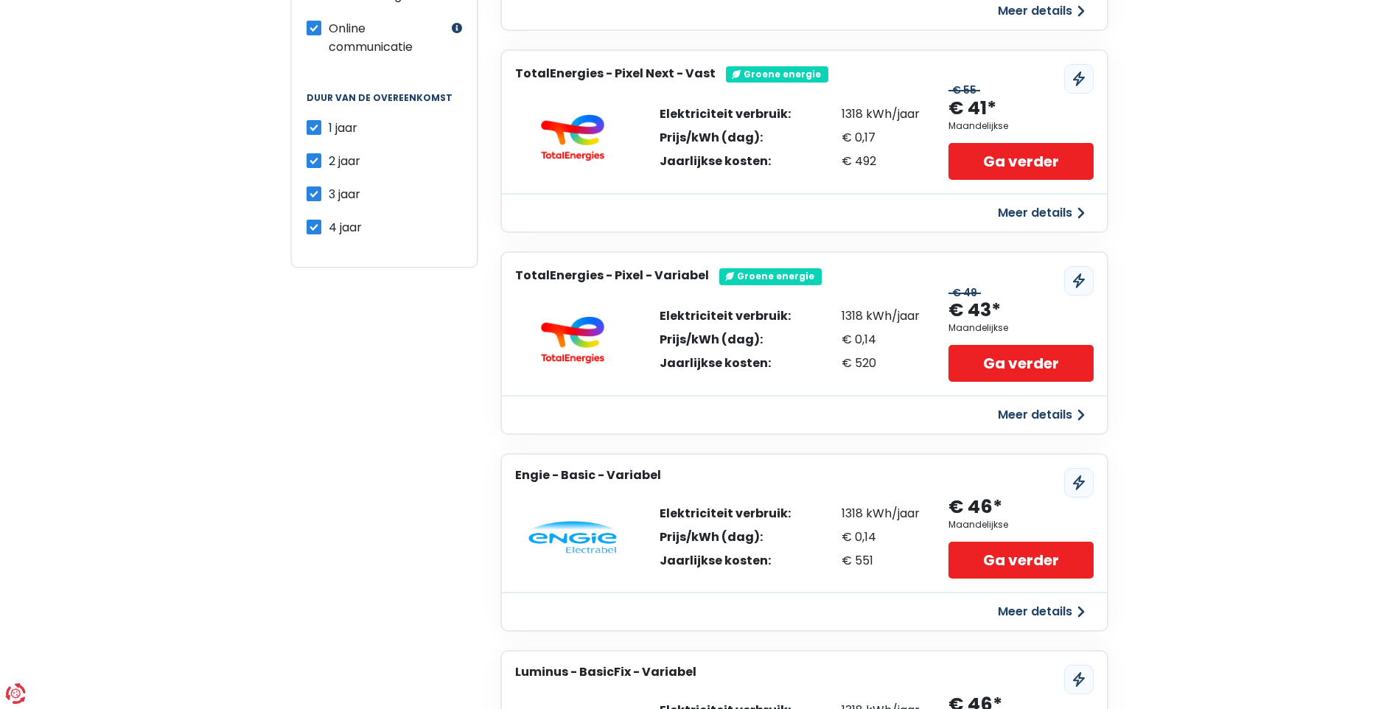
click at [1024, 614] on button "Meer details" at bounding box center [1041, 611] width 105 height 27
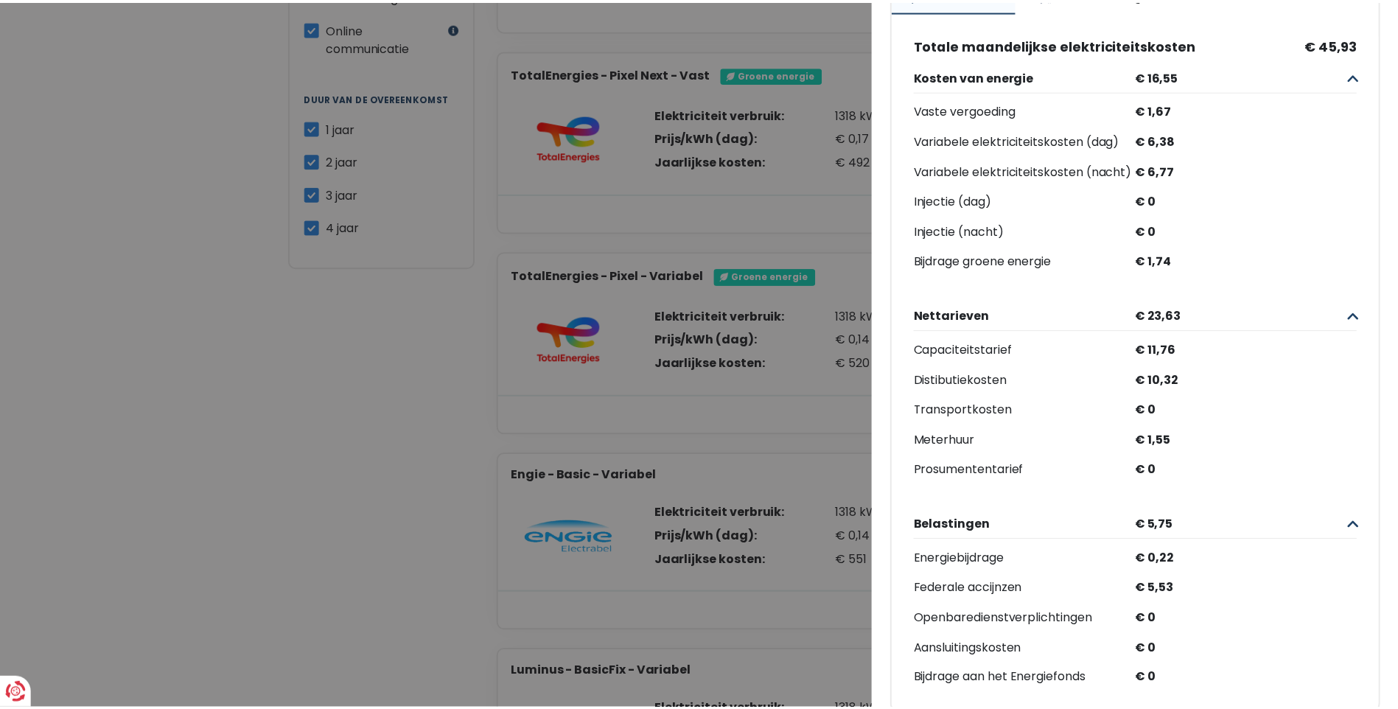
scroll to position [274, 0]
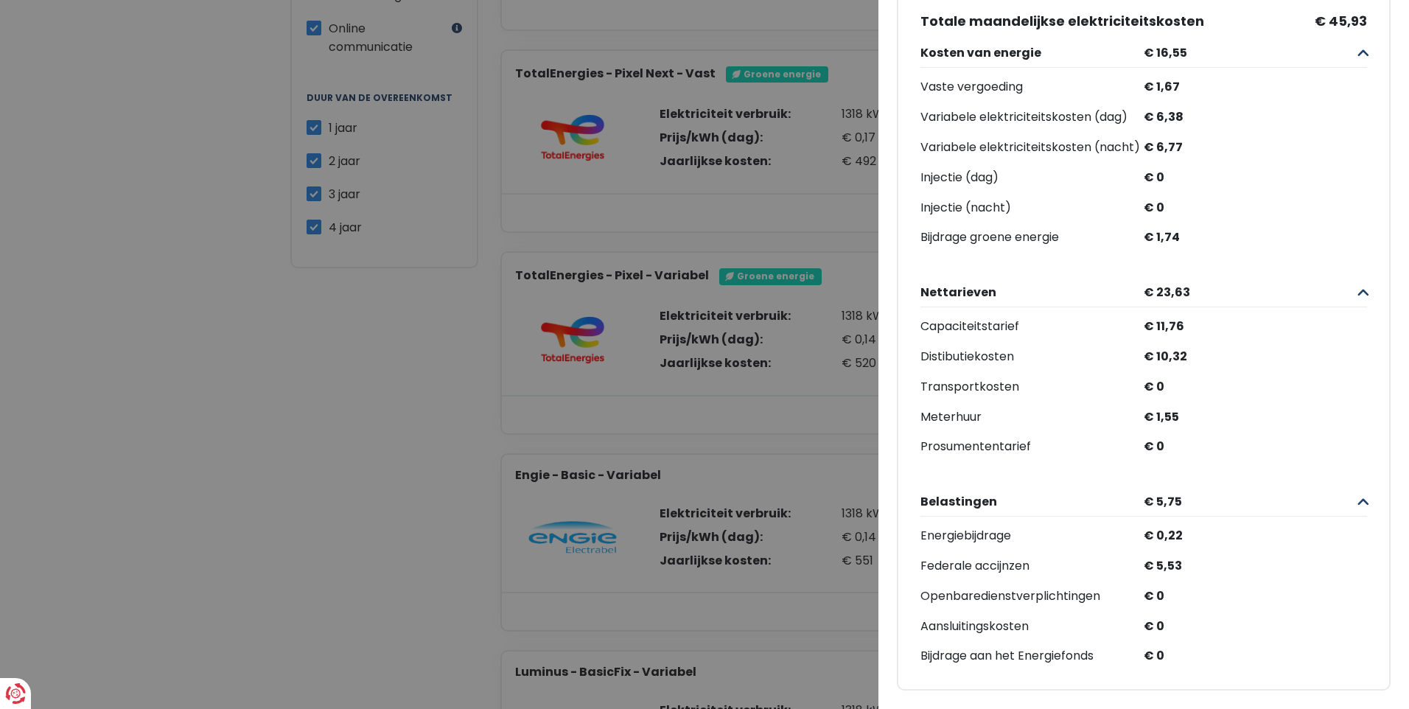
click at [379, 533] on Variabel "Plus de détails - Engie × Engie - Basic - Variabel € 46* Maandelijkse Ga verder…" at bounding box center [704, 354] width 1409 height 709
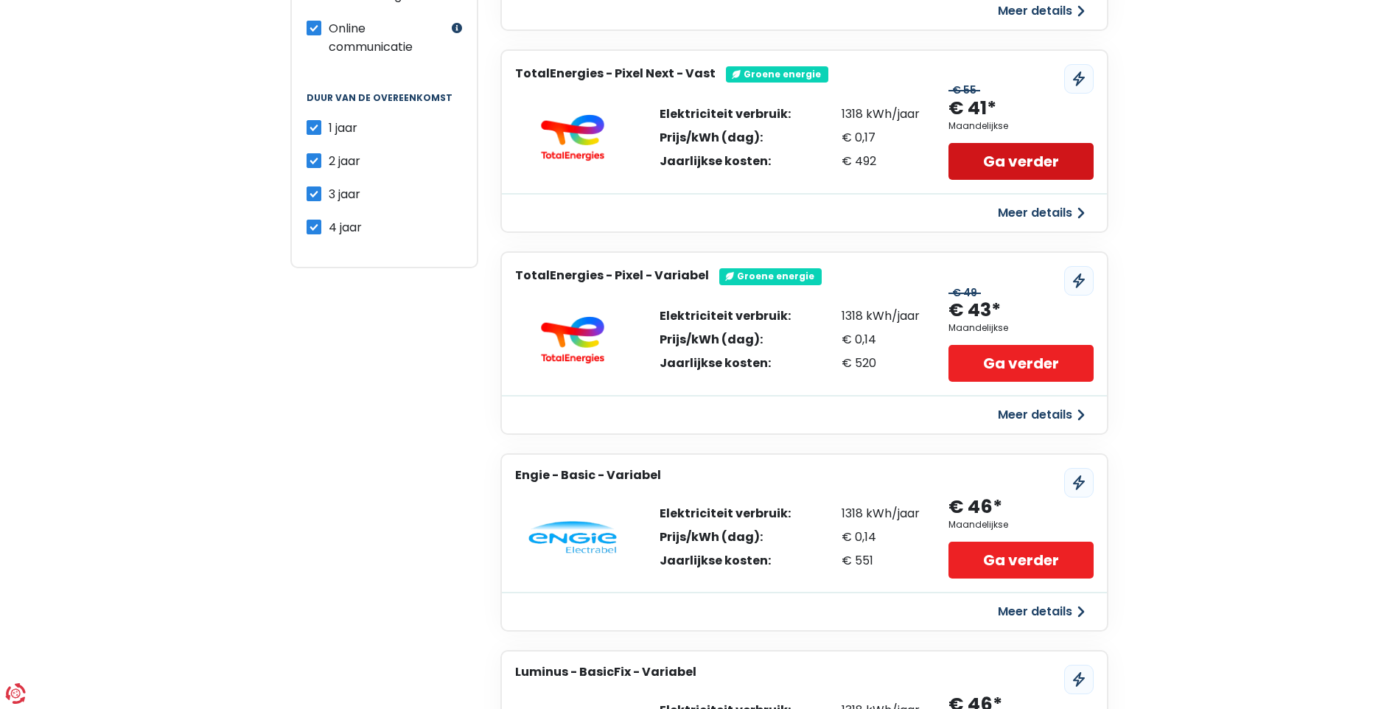
click at [987, 162] on link "Ga verder" at bounding box center [1020, 161] width 144 height 37
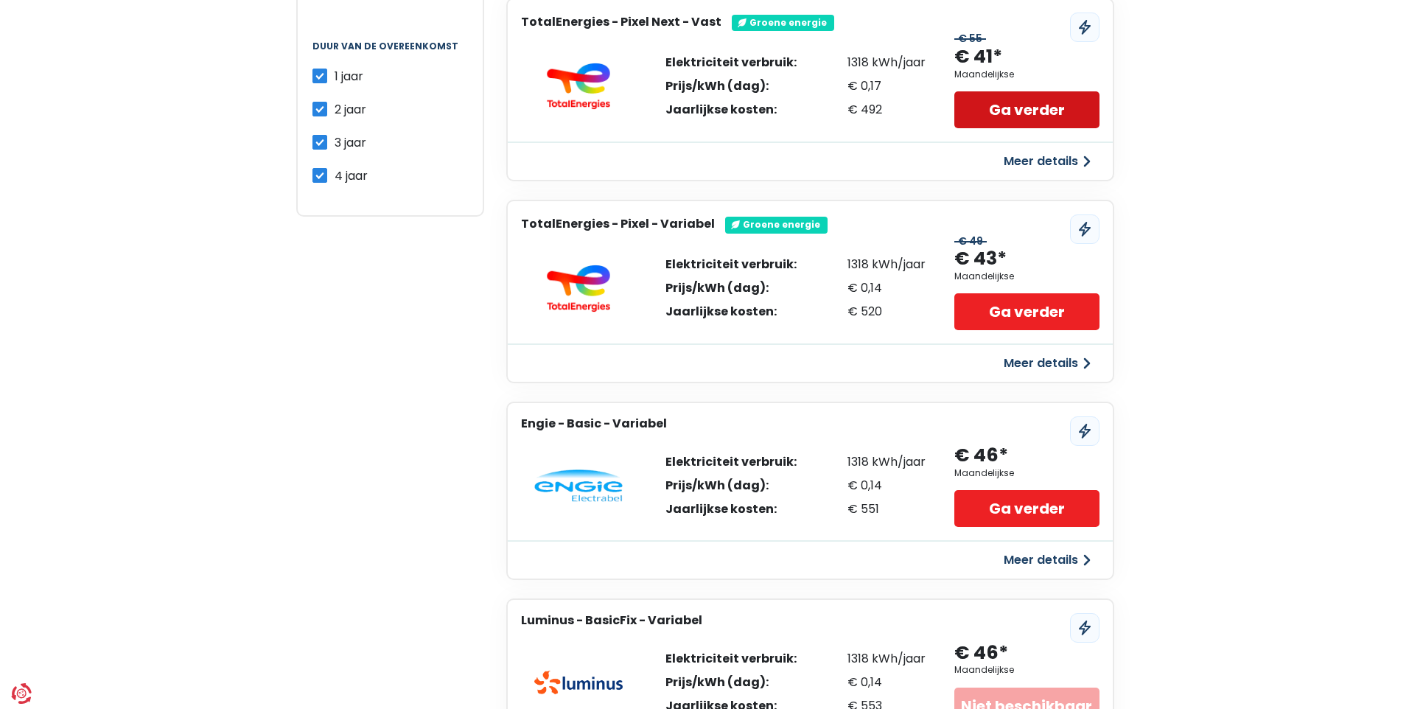
scroll to position [811, 0]
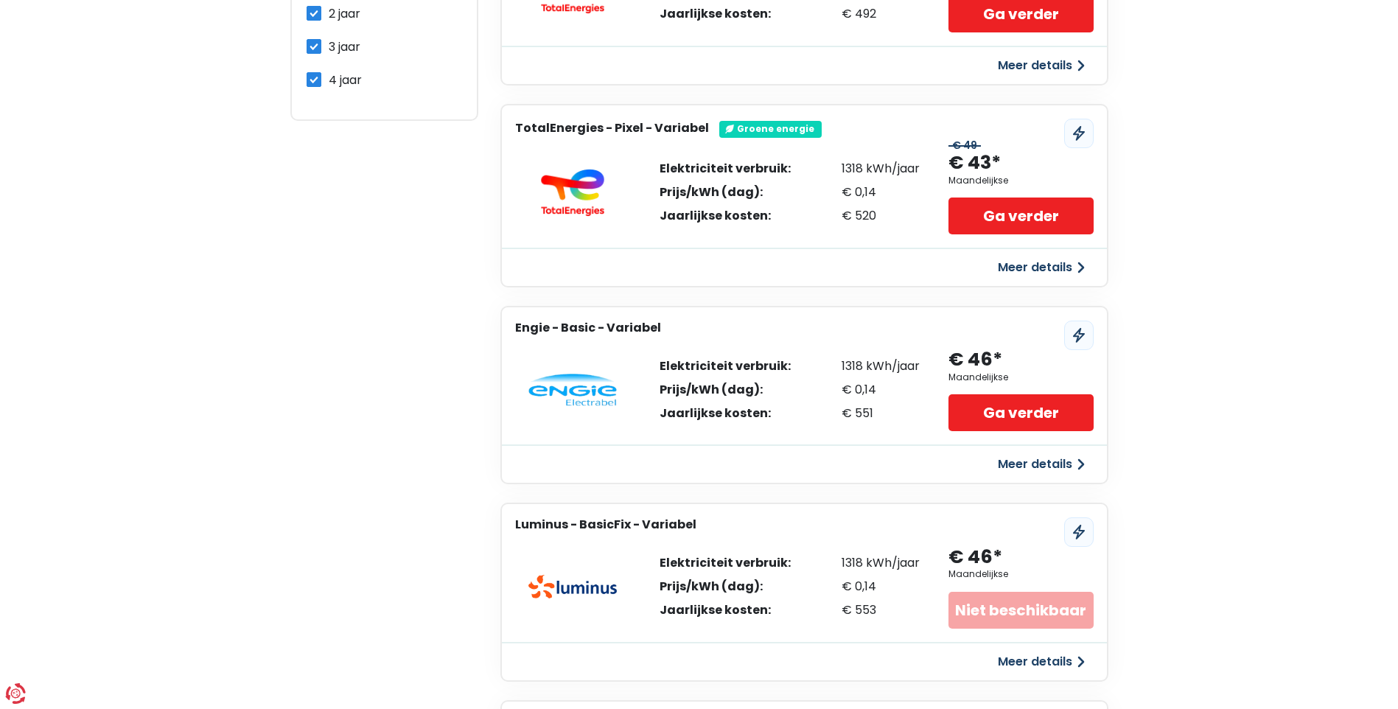
click at [999, 463] on button "Meer details" at bounding box center [1041, 464] width 105 height 27
click at [1011, 463] on button "Meer details" at bounding box center [1041, 464] width 105 height 27
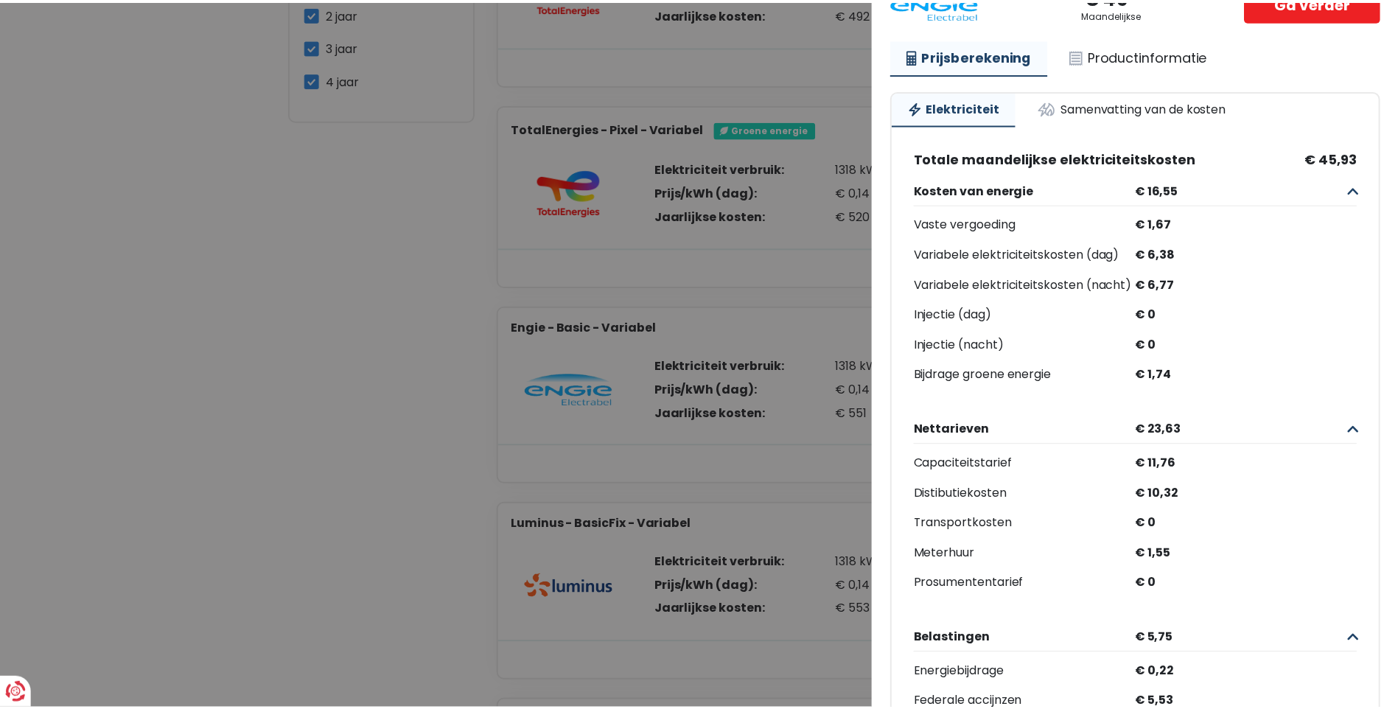
scroll to position [0, 0]
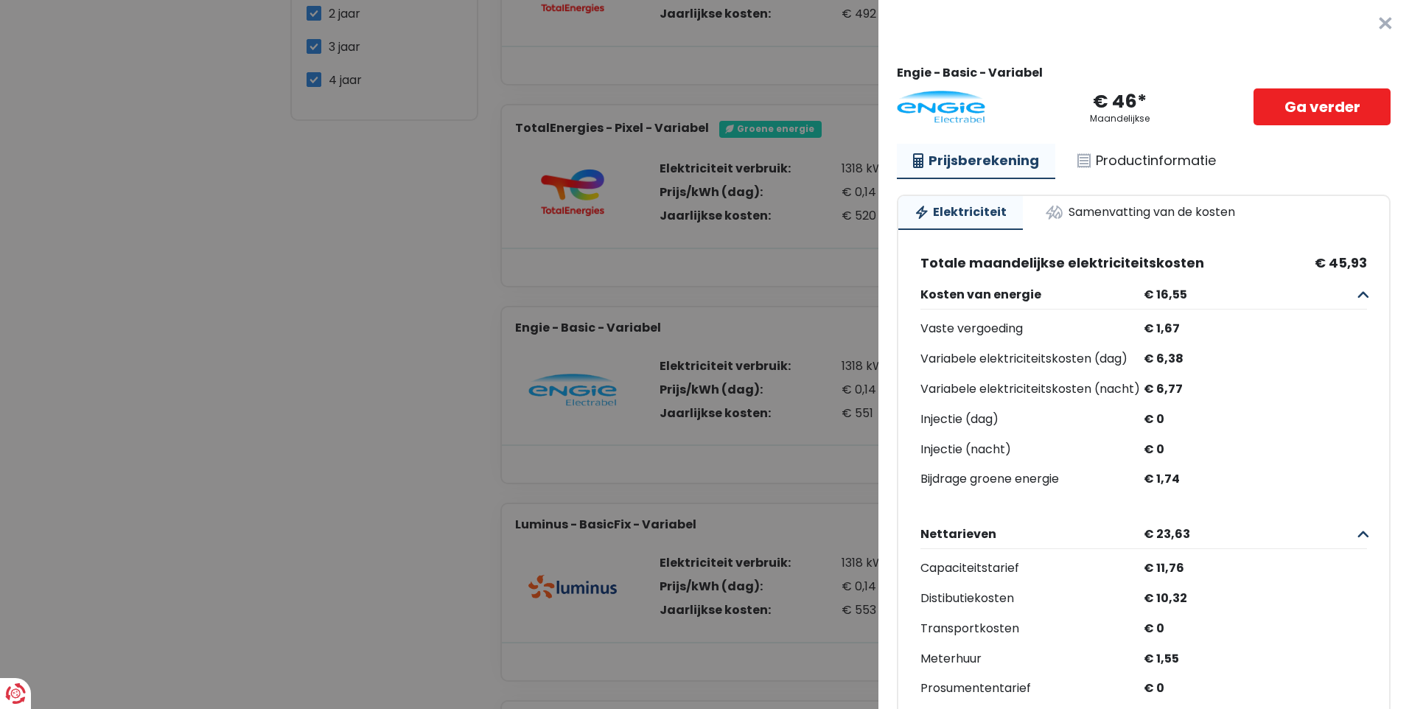
click at [285, 320] on Variabel "Plus de détails - Engie × Engie - Basic - Variabel € 46* Maandelijkse Ga verder…" at bounding box center [704, 354] width 1409 height 709
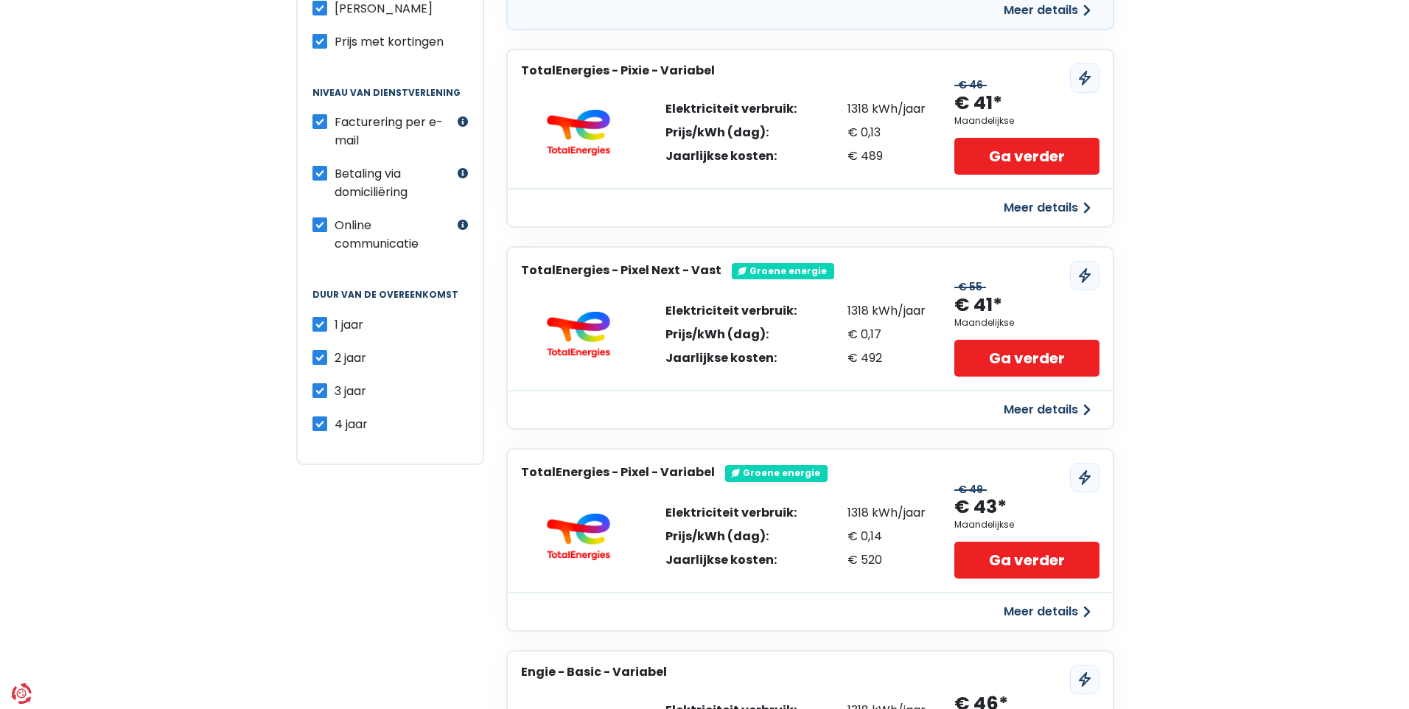
scroll to position [442, 0]
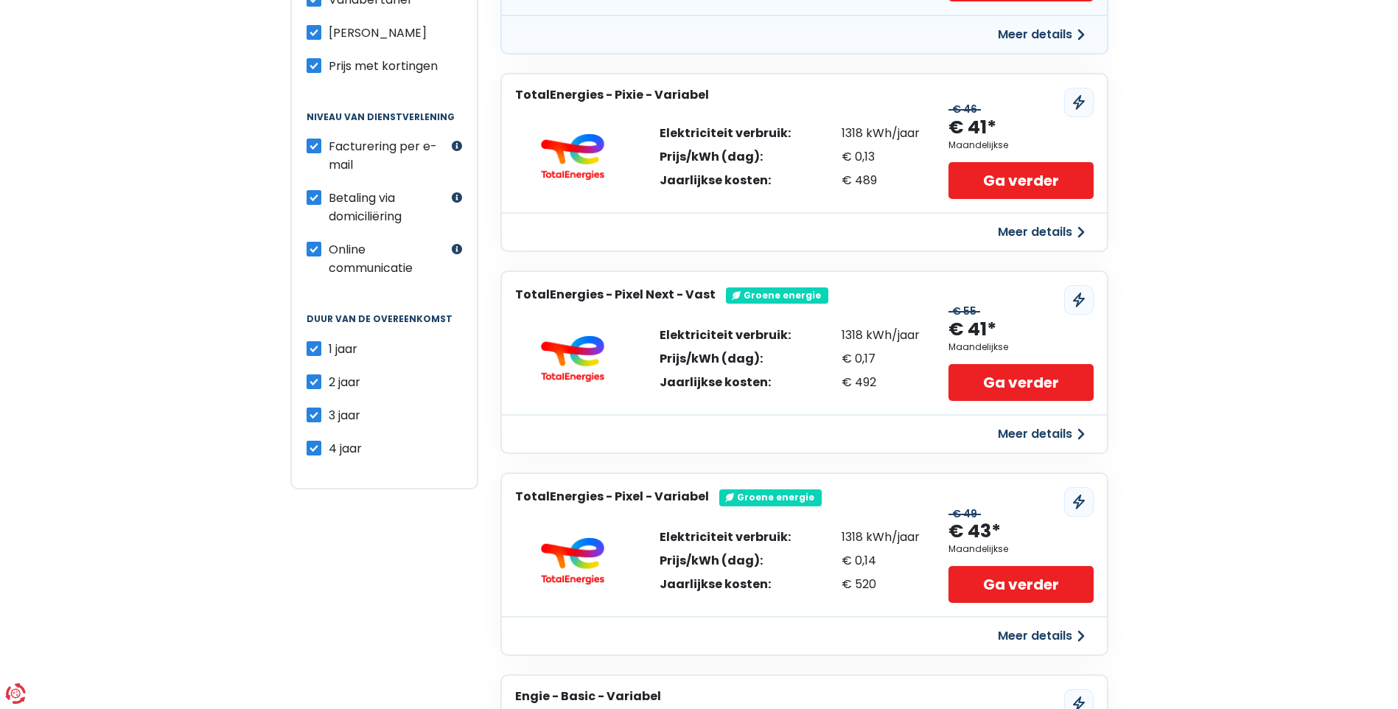
click at [1015, 433] on button "Meer details" at bounding box center [1041, 434] width 105 height 27
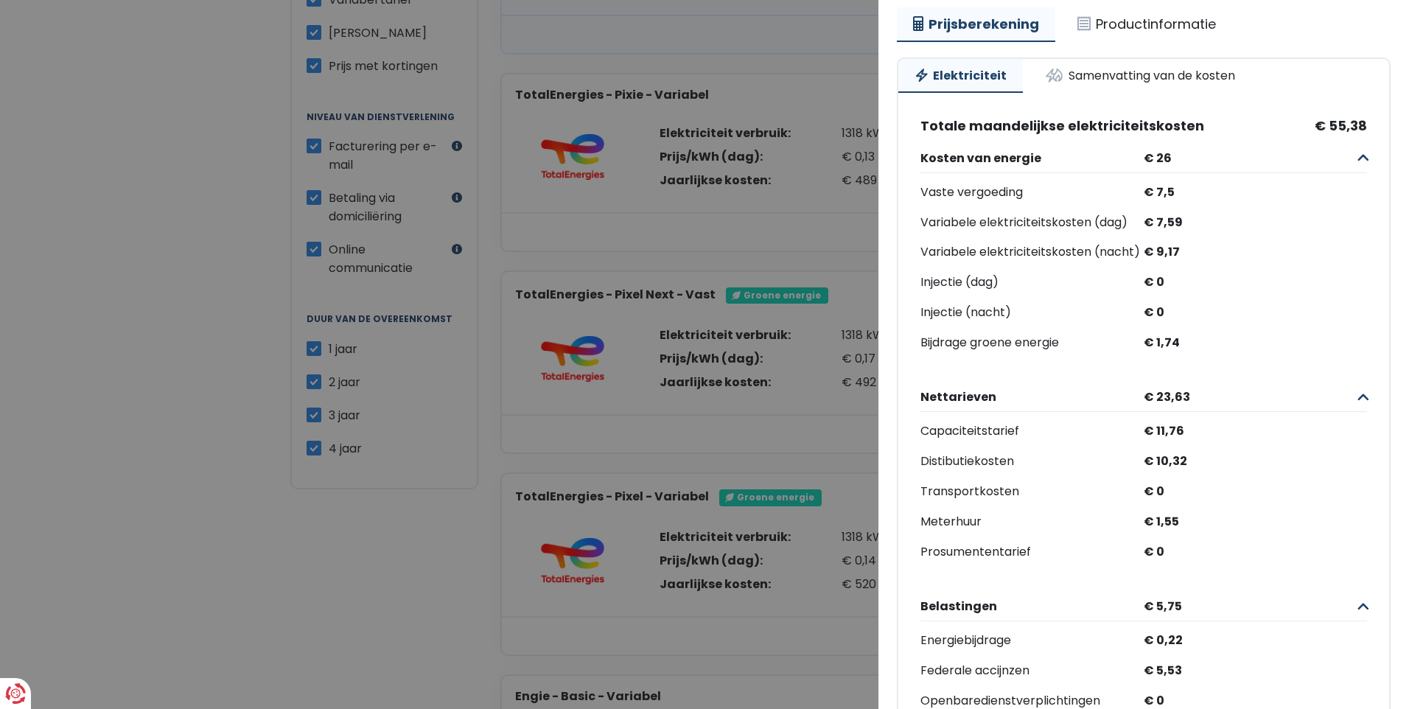
scroll to position [74, 0]
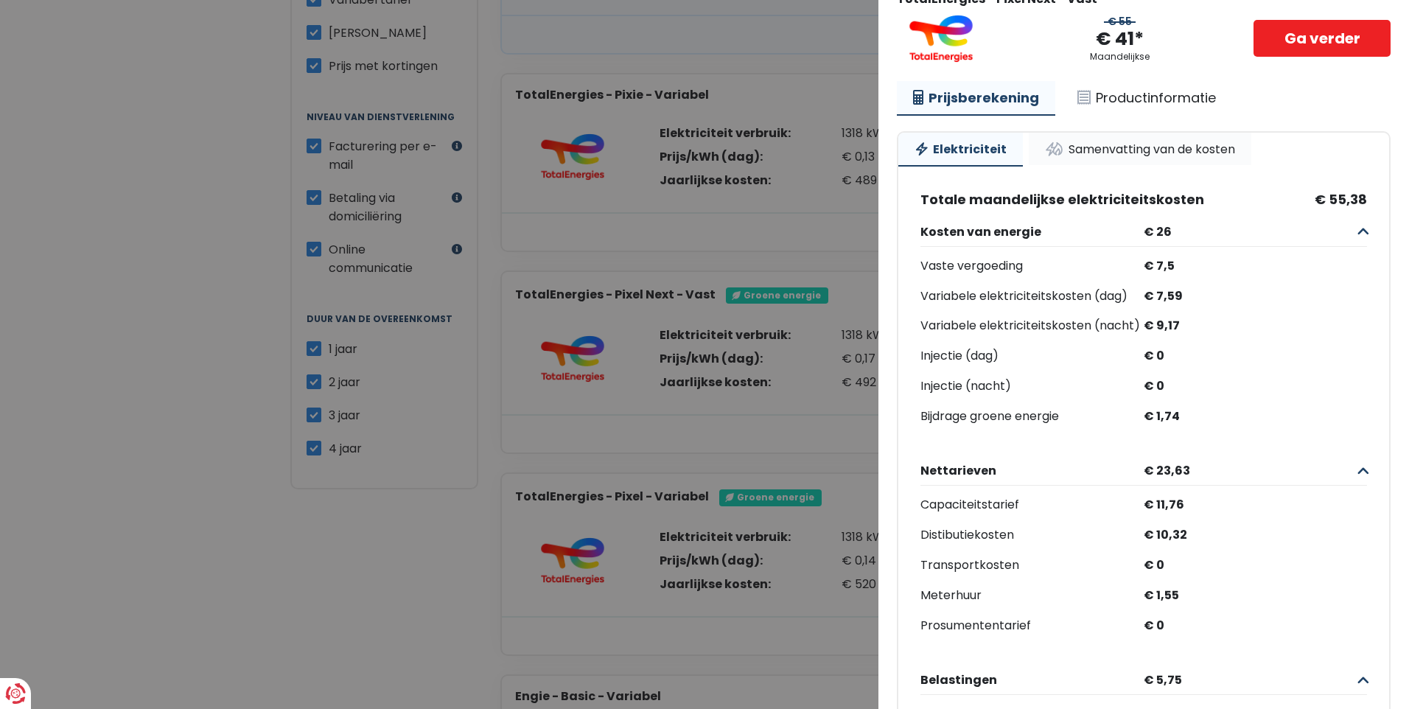
click at [1127, 148] on link "Samenvatting van de kosten" at bounding box center [1140, 149] width 223 height 32
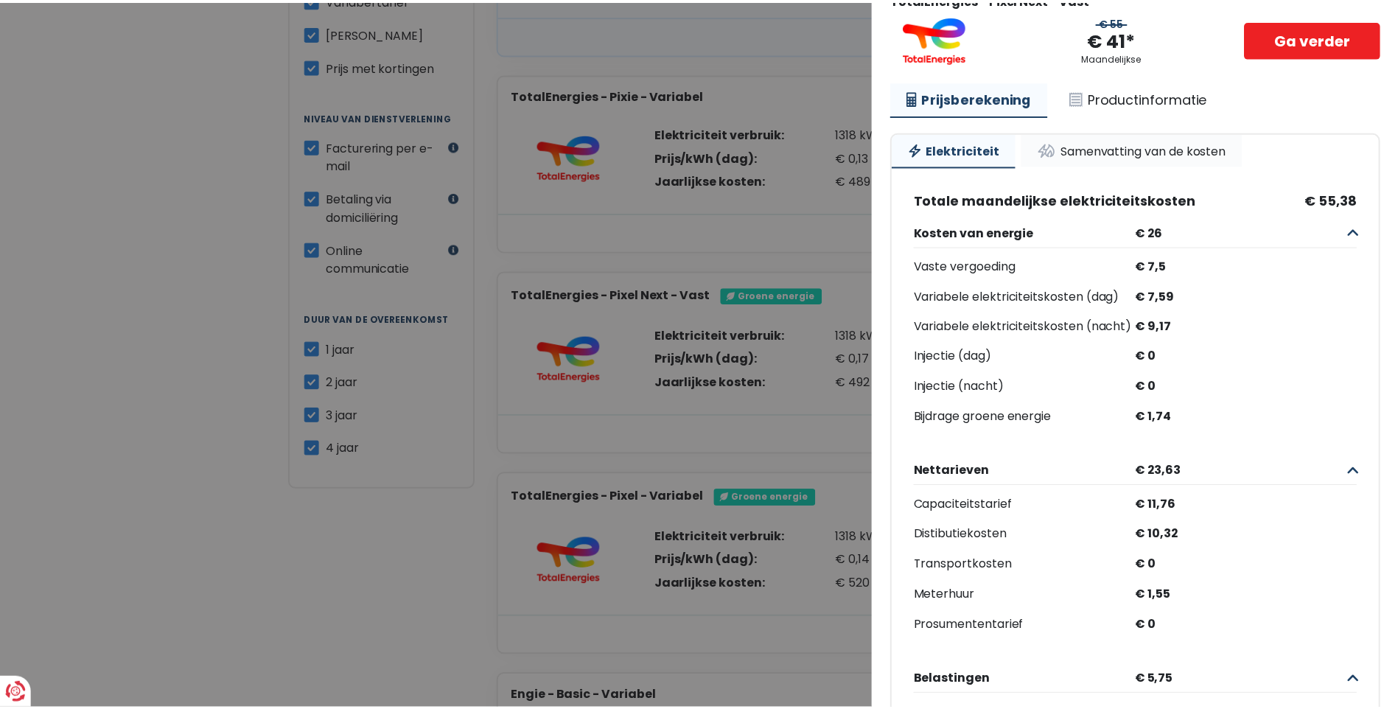
scroll to position [0, 0]
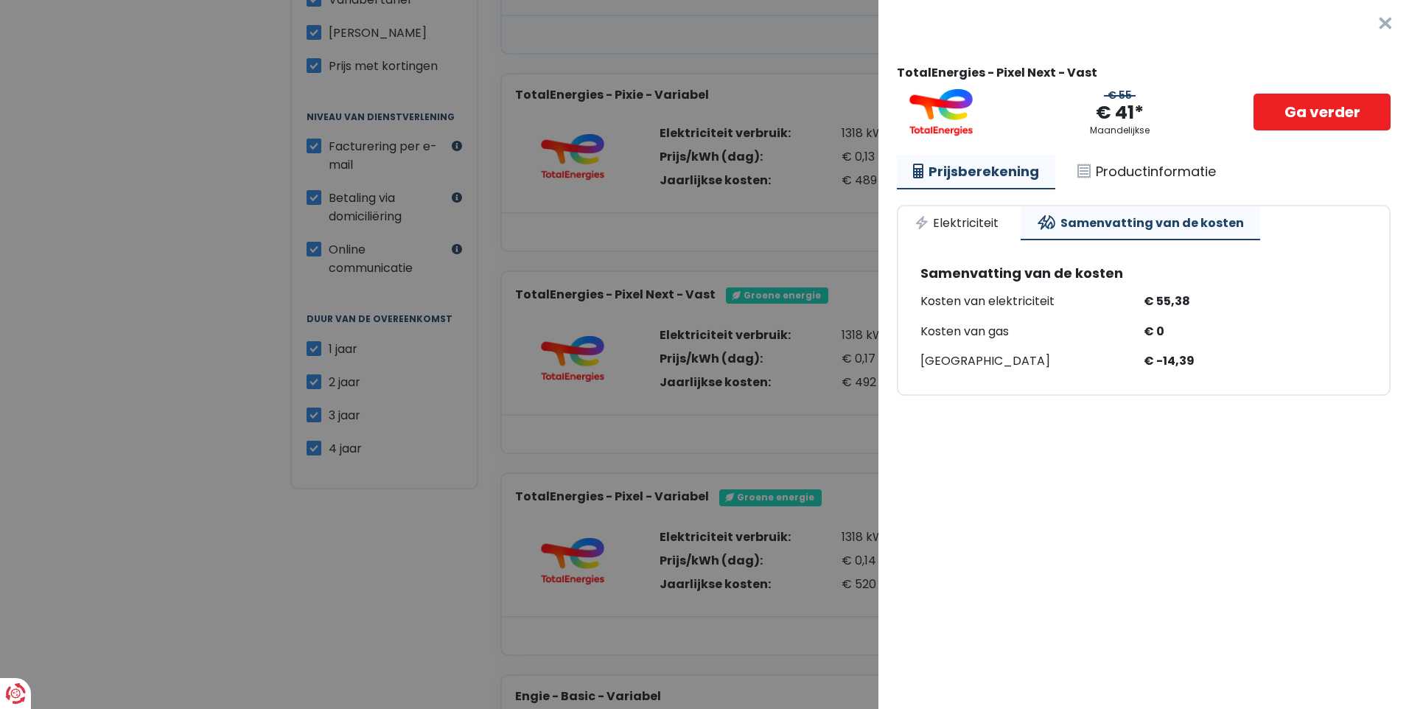
click at [295, 533] on Vast "Plus de détails - TotalEnergies × TotalEnergies - Pixel Next - Vast € 55 € 41* …" at bounding box center [704, 354] width 1409 height 709
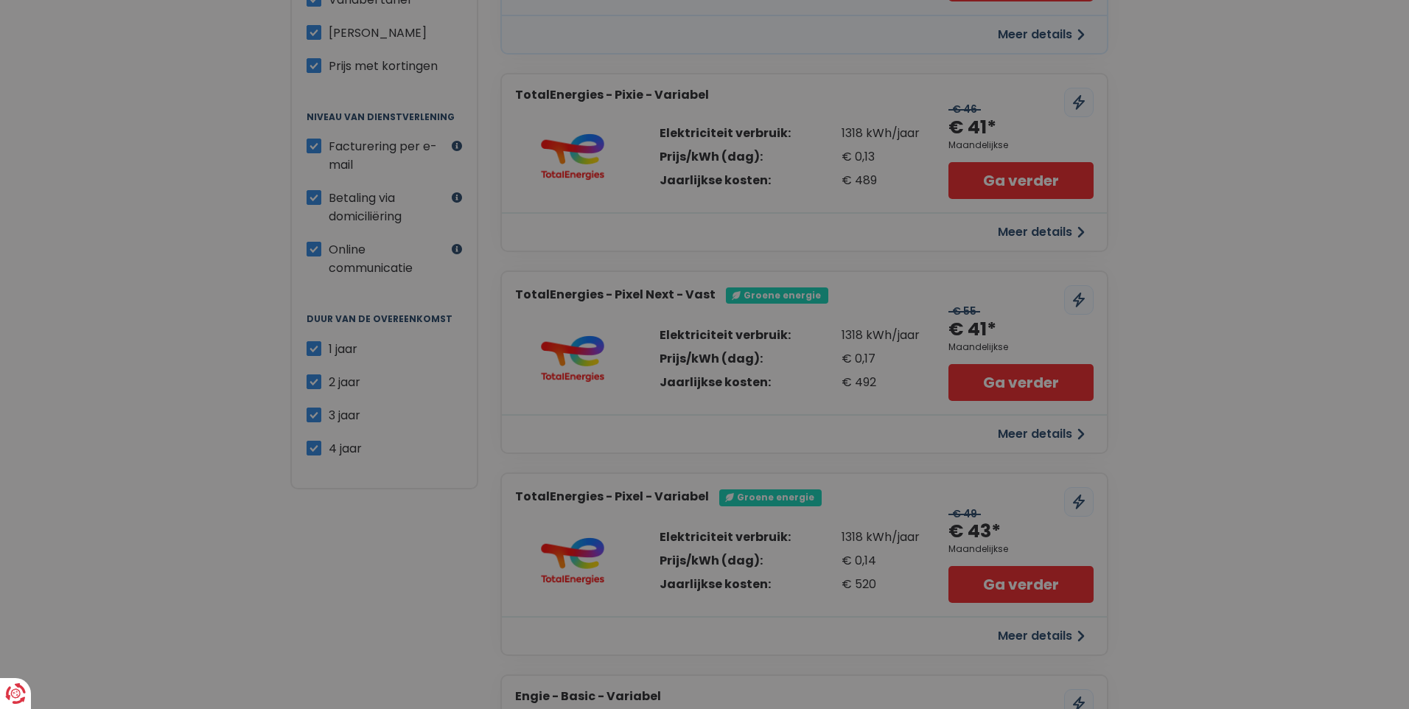
click at [295, 533] on Vast "Plus de détails - TotalEnergies × TotalEnergies - Pixel Next - Vast € 55 € 41* …" at bounding box center [704, 354] width 1409 height 709
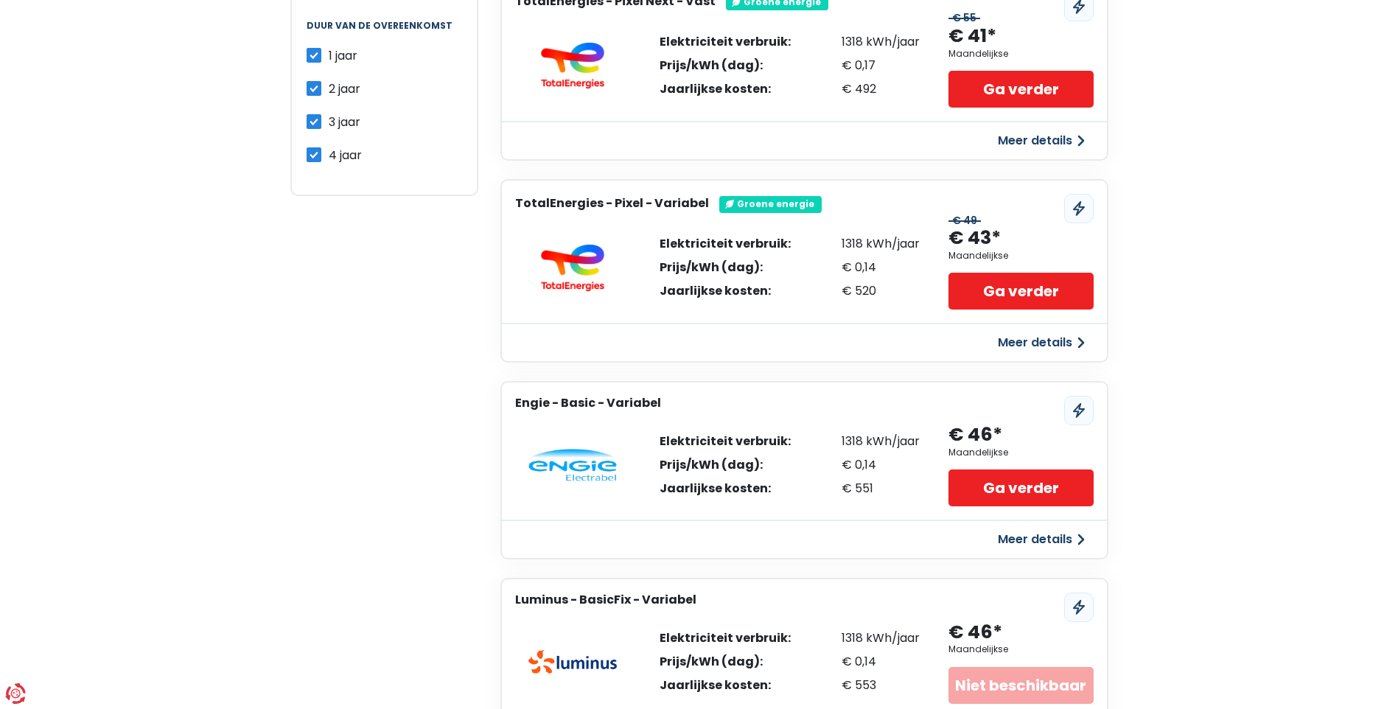
scroll to position [737, 0]
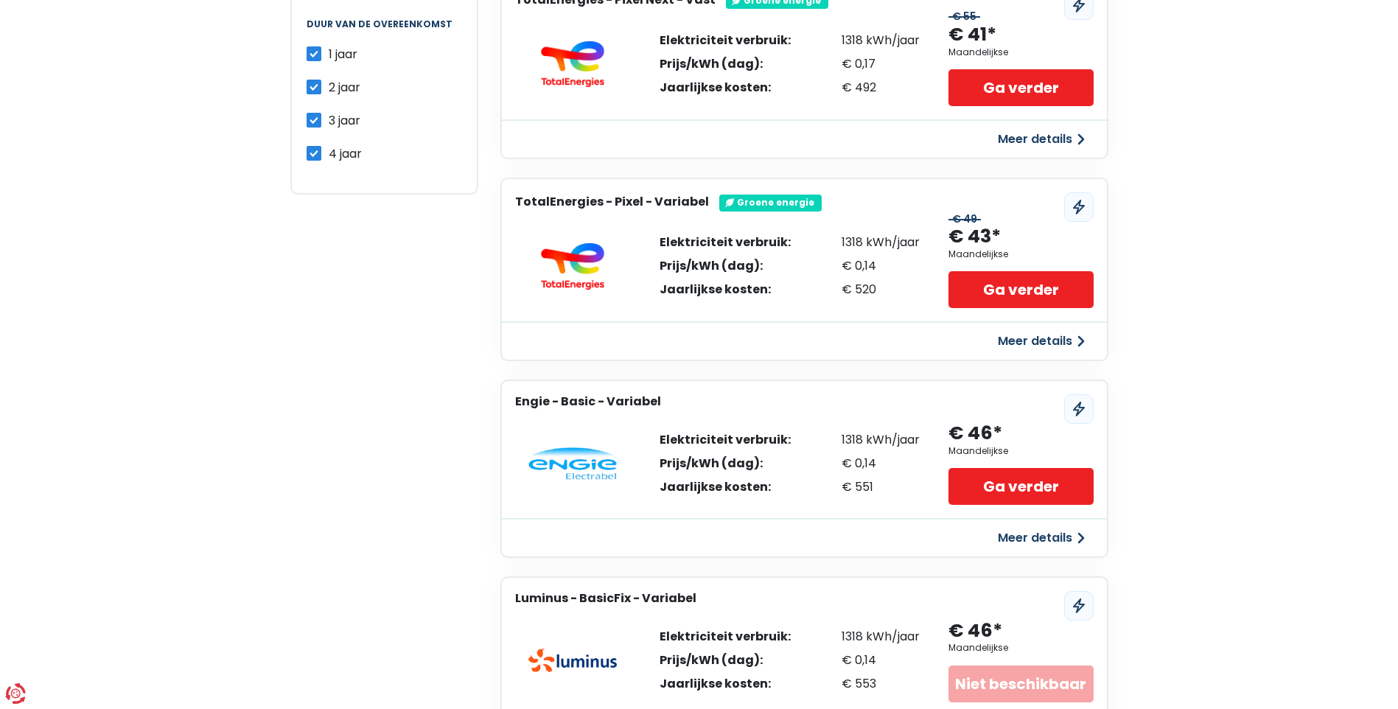
click at [1027, 535] on button "Meer details" at bounding box center [1041, 538] width 105 height 27
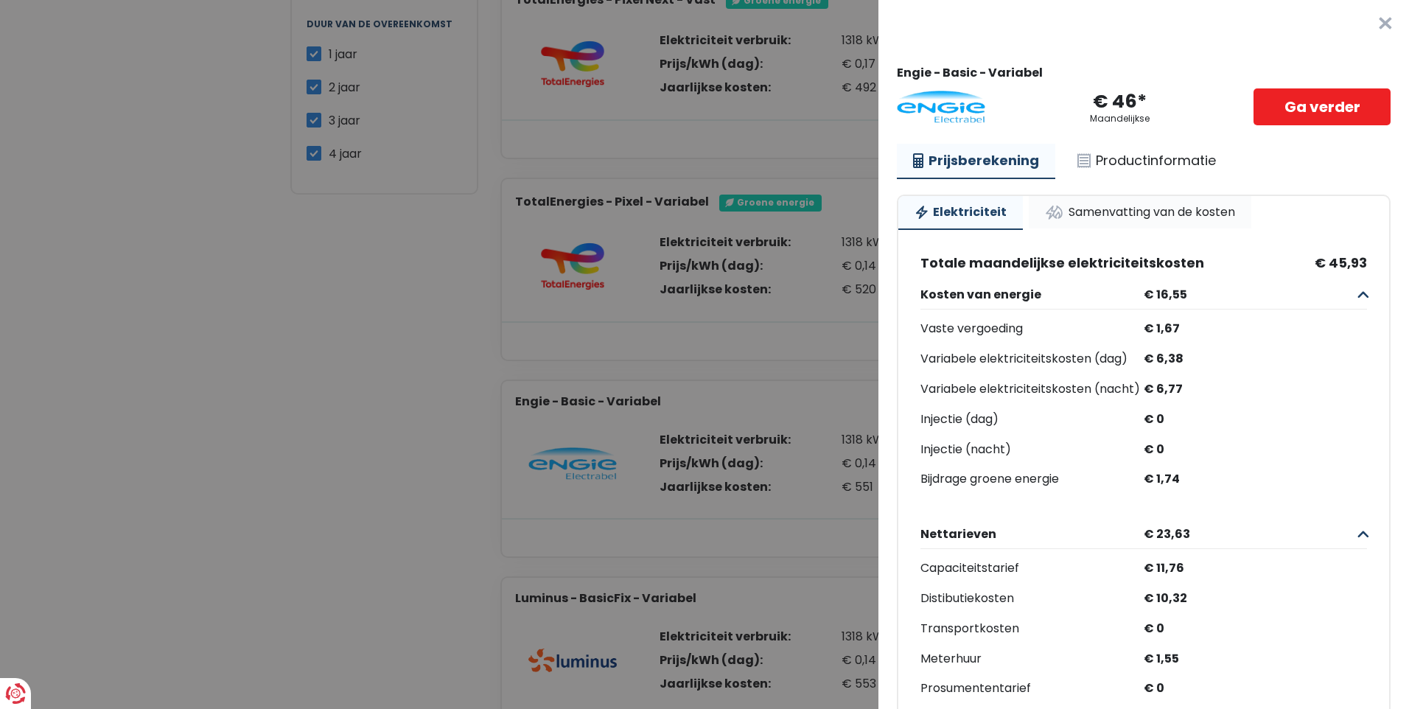
click at [1113, 216] on link "Samenvatting van de kosten" at bounding box center [1140, 212] width 223 height 32
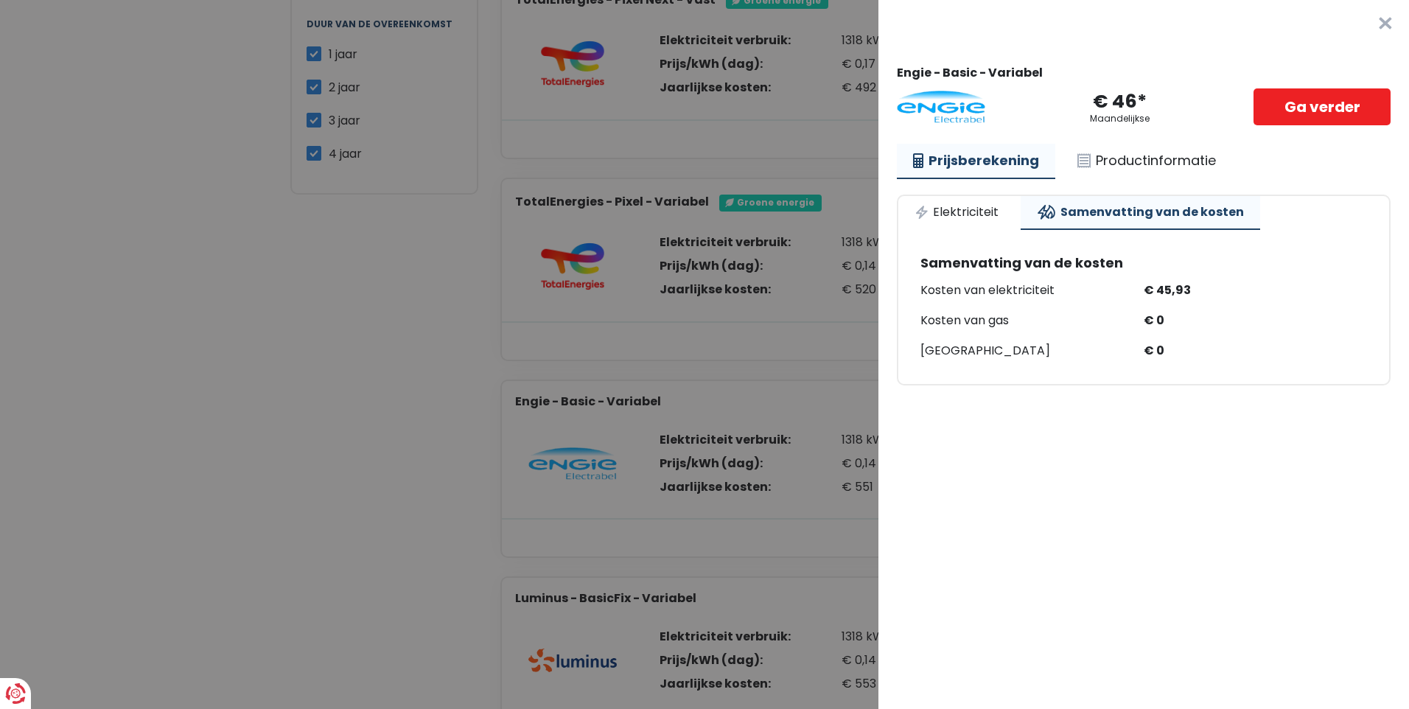
click at [271, 551] on Variabel "Plus de détails - Engie × Engie - Basic - Variabel € 46* Maandelijkse Ga verder…" at bounding box center [704, 354] width 1409 height 709
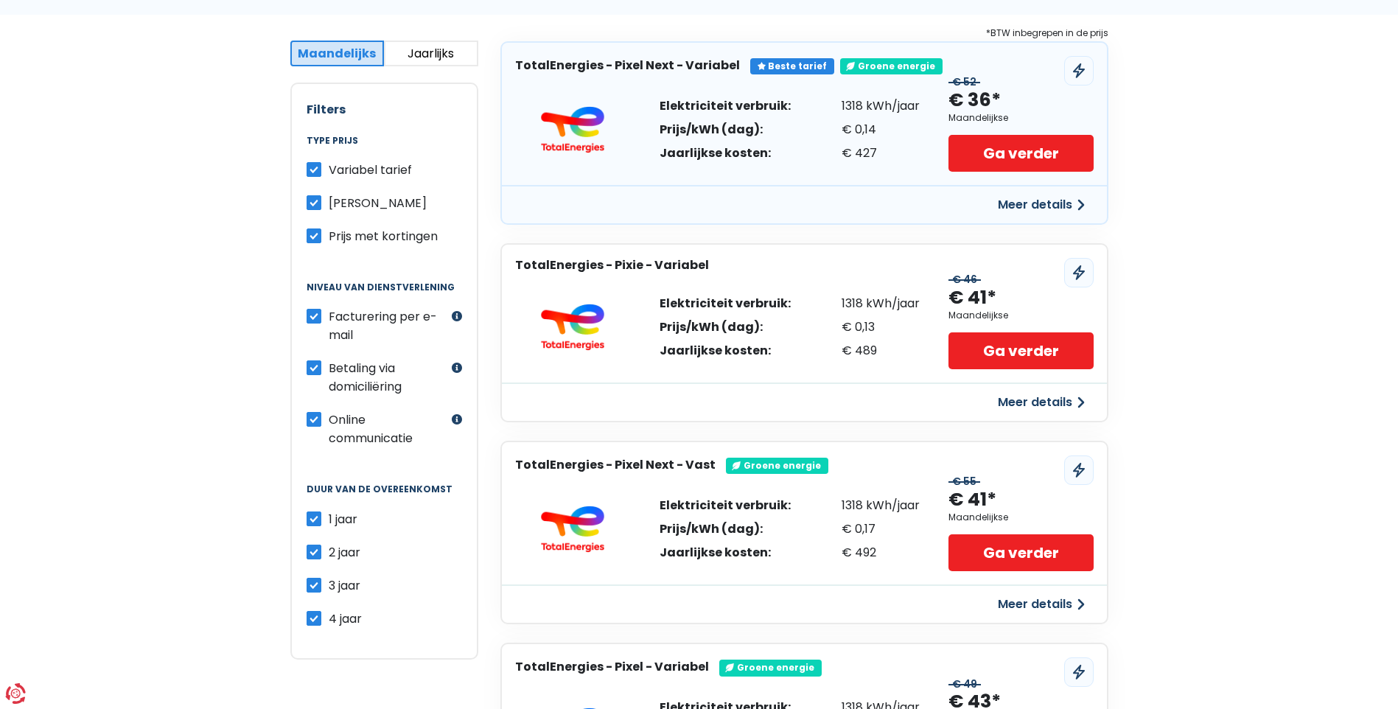
scroll to position [295, 0]
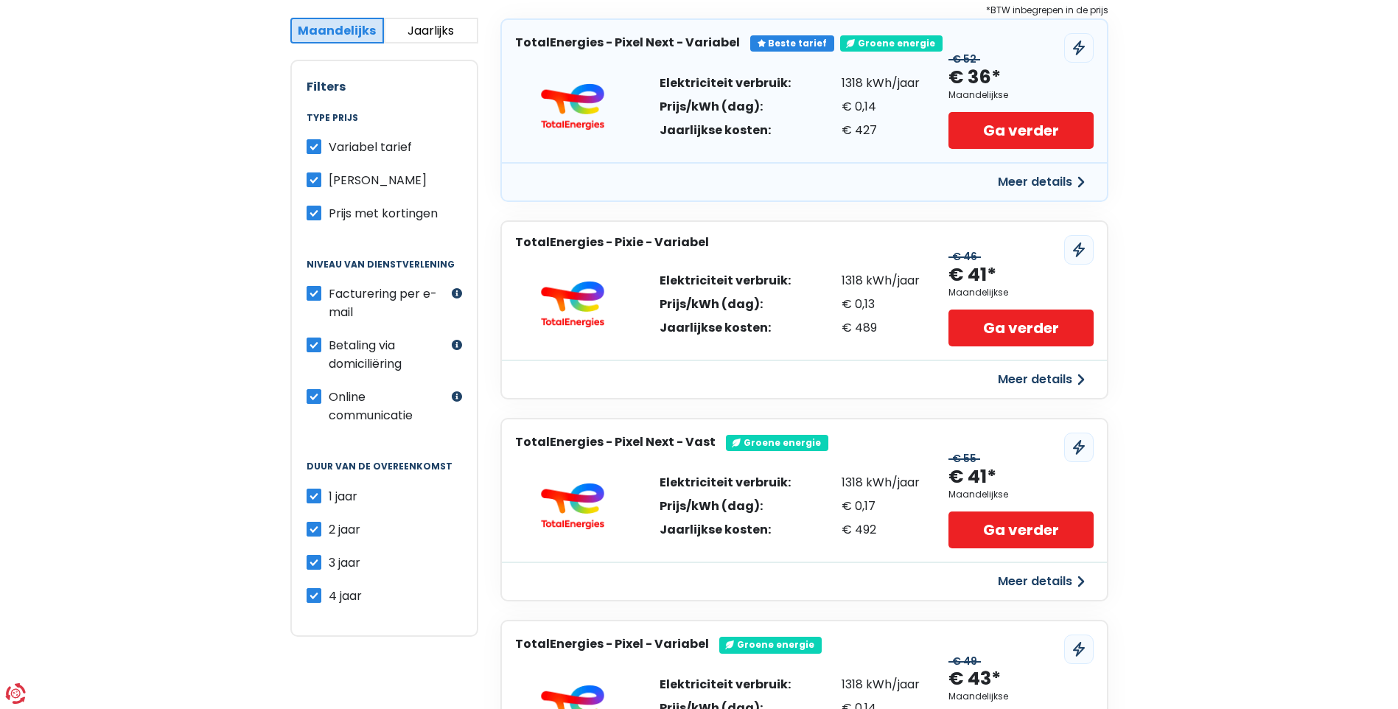
click at [1049, 185] on button "Meer details" at bounding box center [1041, 182] width 105 height 27
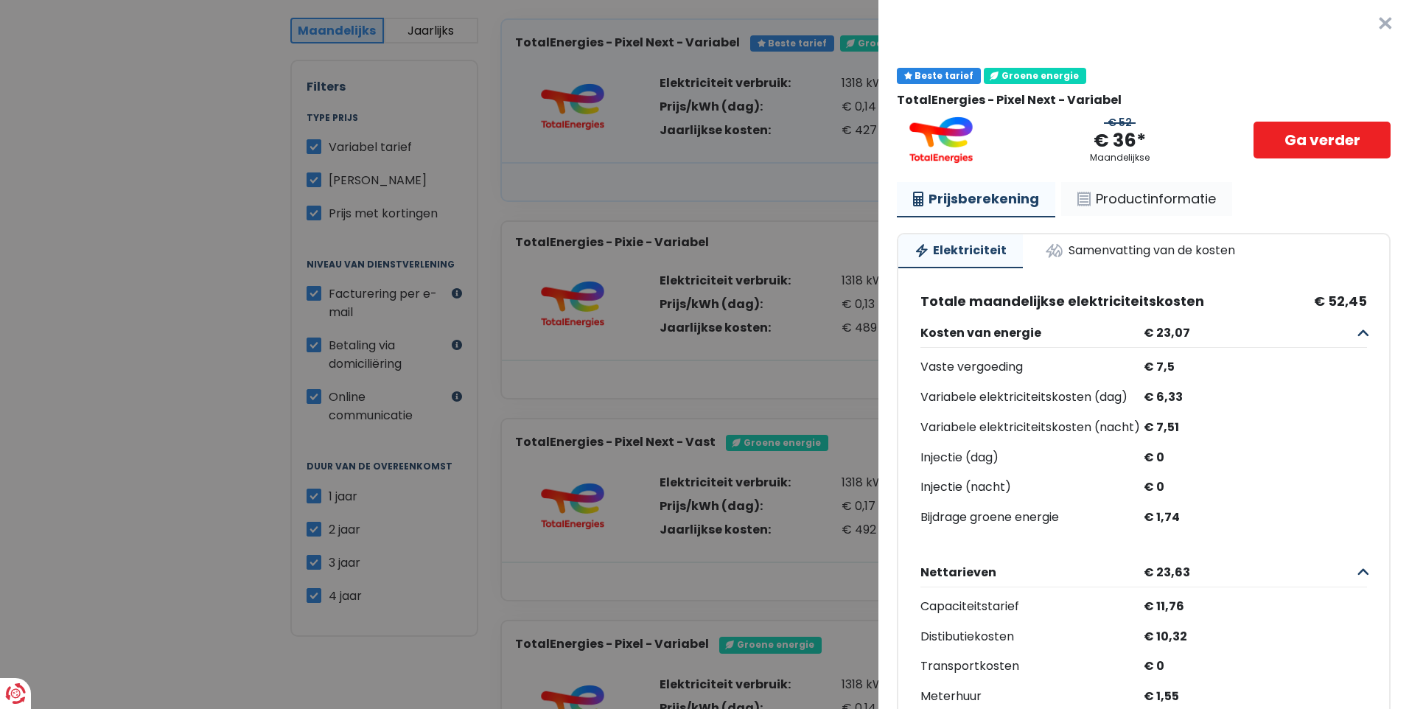
click at [1130, 201] on link "Productinformatie" at bounding box center [1146, 199] width 171 height 34
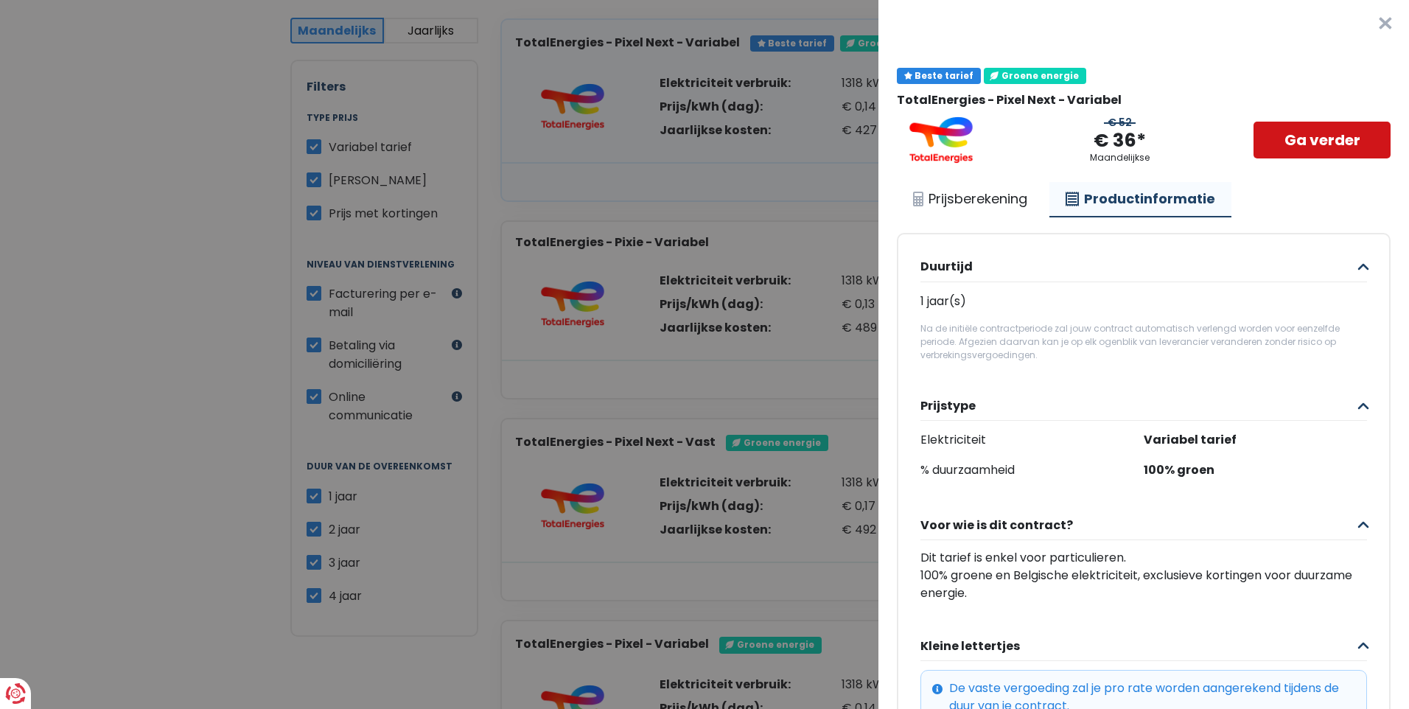
click at [1297, 140] on link "Ga verder" at bounding box center [1321, 140] width 137 height 37
click at [58, 371] on Variabel "Plus de détails - TotalEnergies × Beste tarief Groene energie TotalEnergies - P…" at bounding box center [704, 354] width 1409 height 709
click at [59, 371] on Variabel "Plus de détails - TotalEnergies × Beste tarief Groene energie TotalEnergies - P…" at bounding box center [704, 354] width 1409 height 709
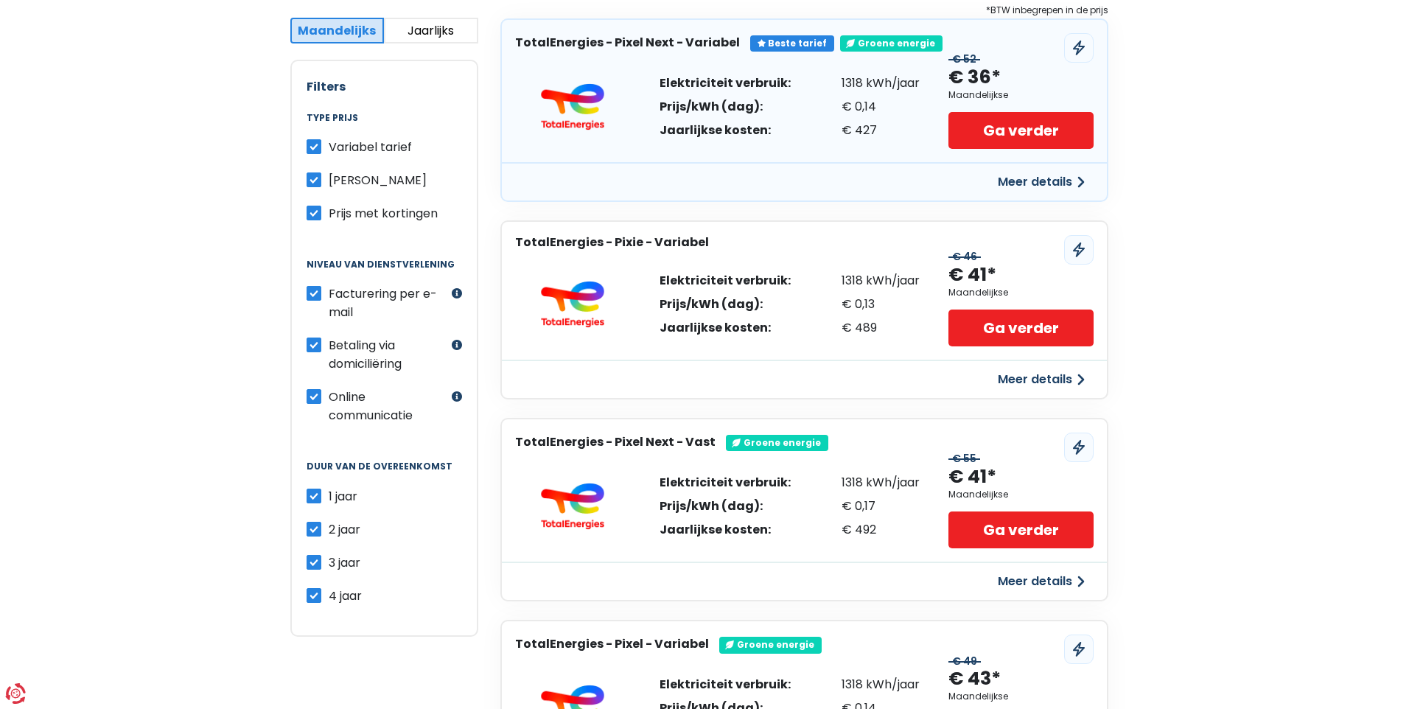
click at [59, 371] on Variabel "Plus de détails - TotalEnergies × Beste tarief Groene energie TotalEnergies - P…" at bounding box center [704, 354] width 1409 height 709
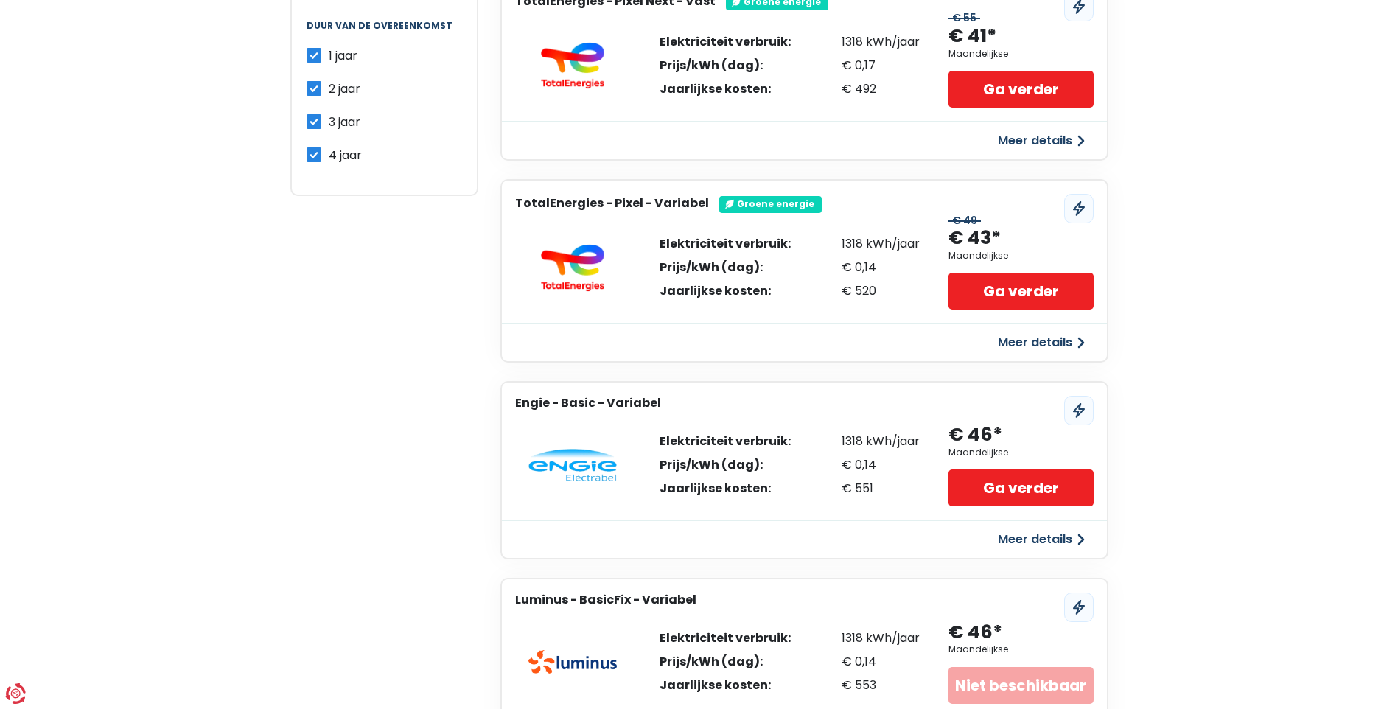
scroll to position [737, 0]
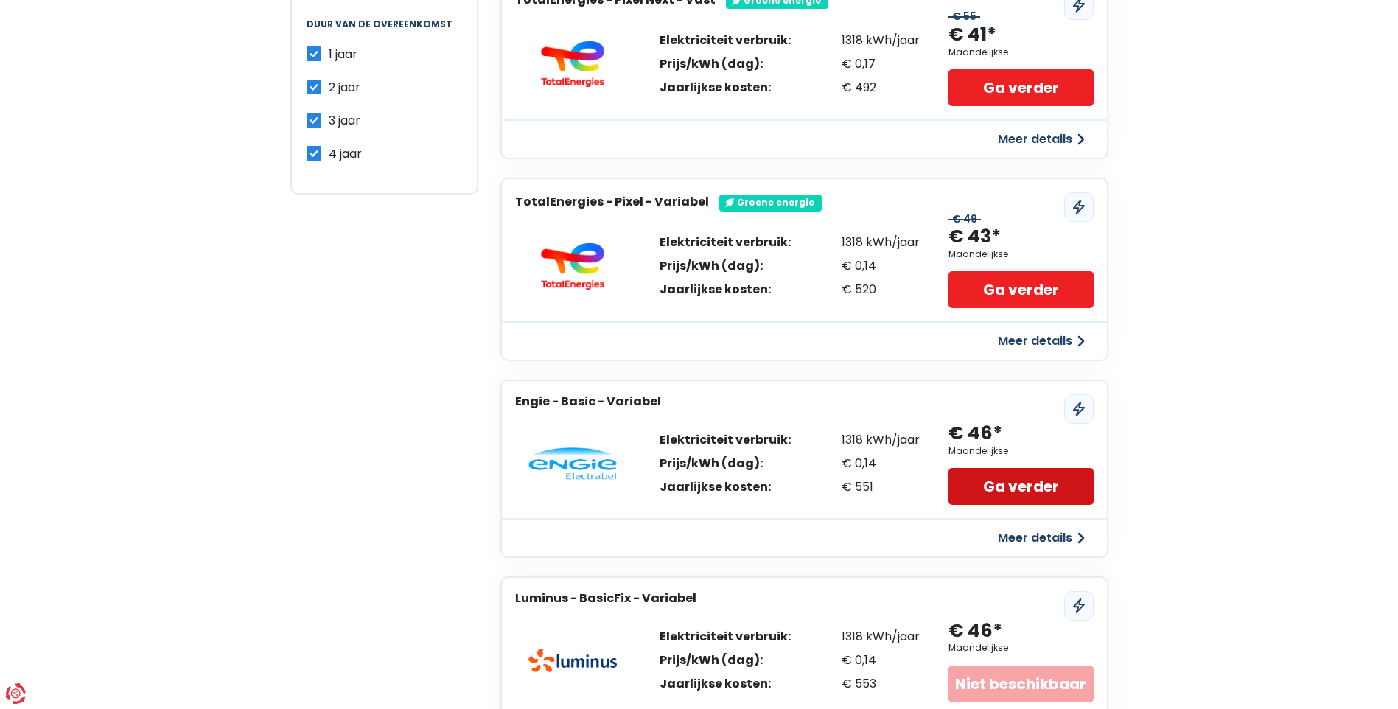
click at [1007, 486] on link "Ga verder" at bounding box center [1020, 486] width 144 height 37
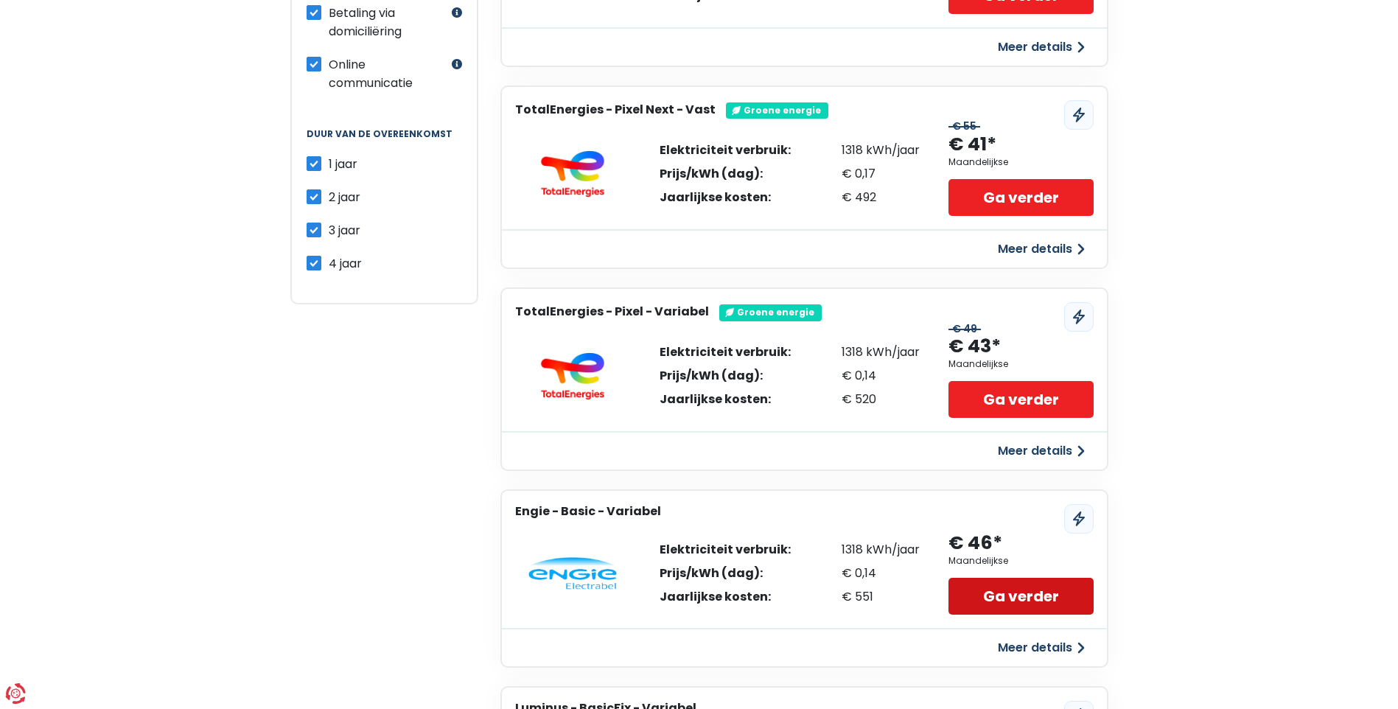
scroll to position [442, 0]
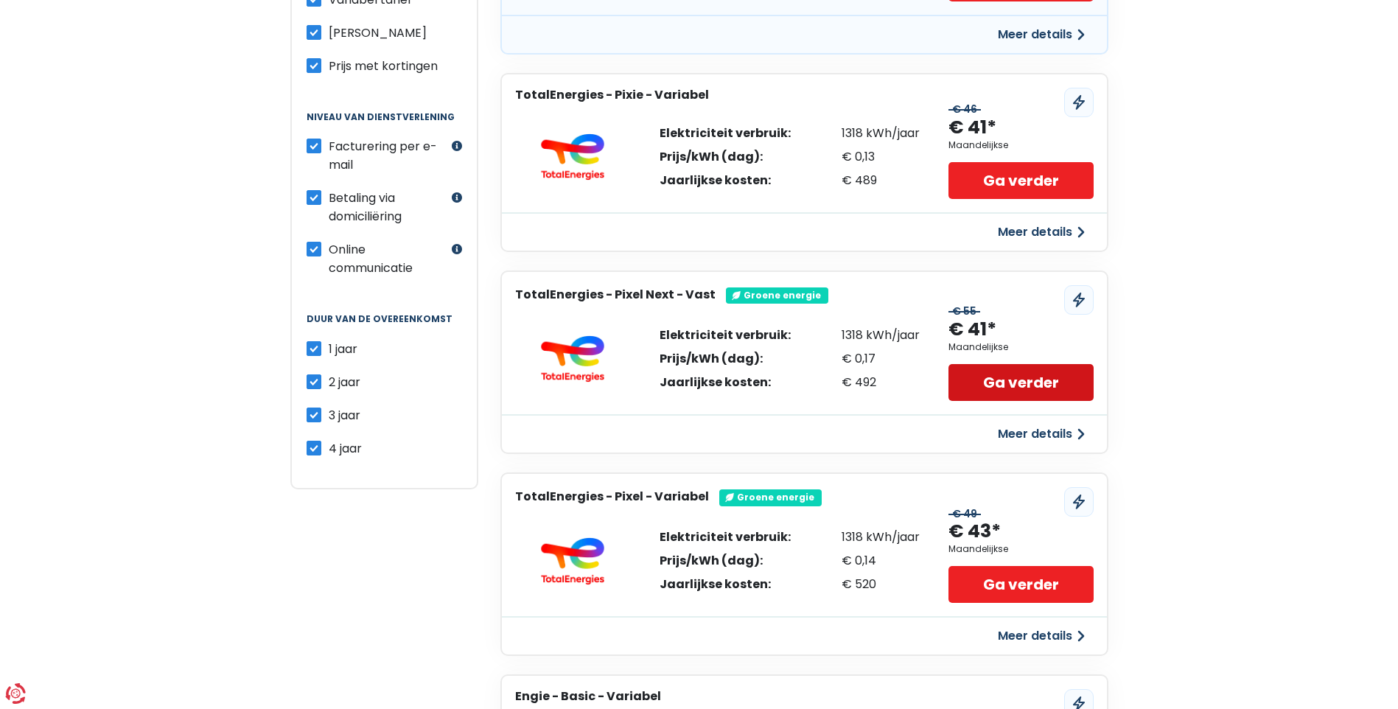
click at [1001, 381] on link "Ga verder" at bounding box center [1020, 382] width 144 height 37
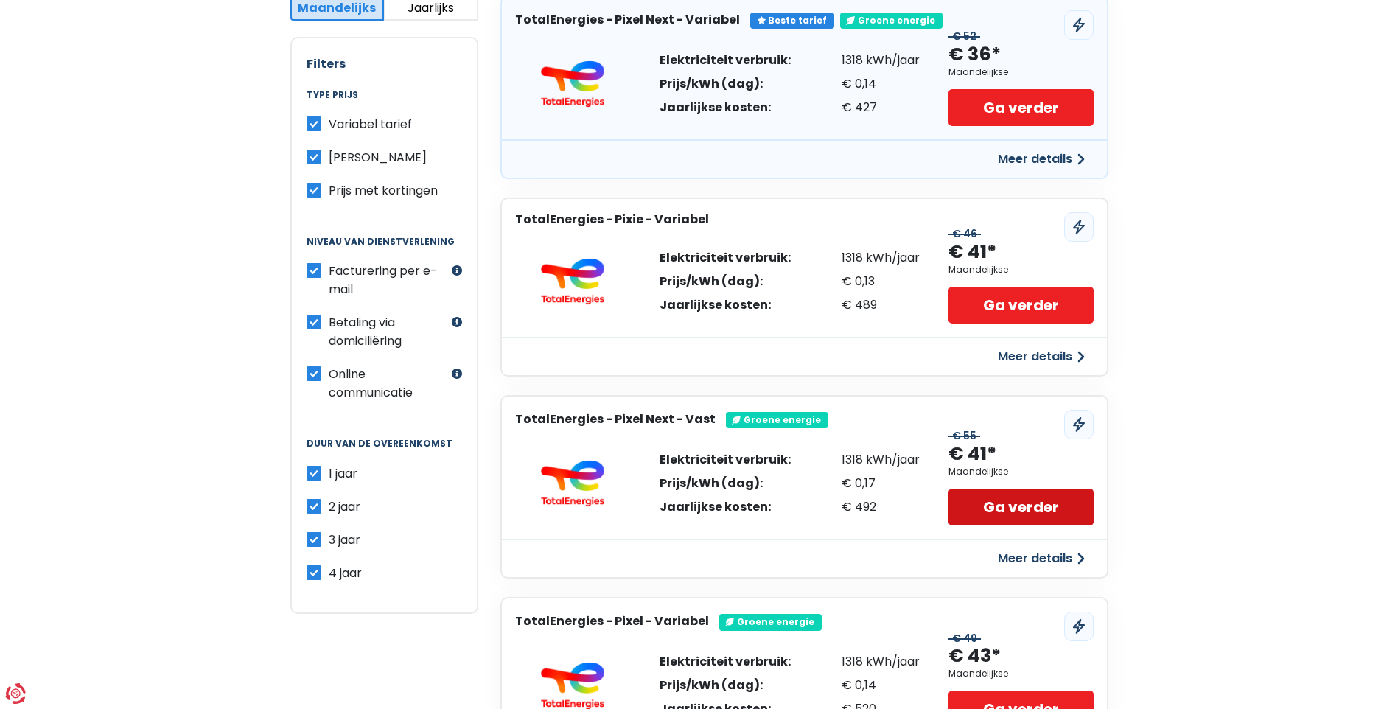
scroll to position [368, 0]
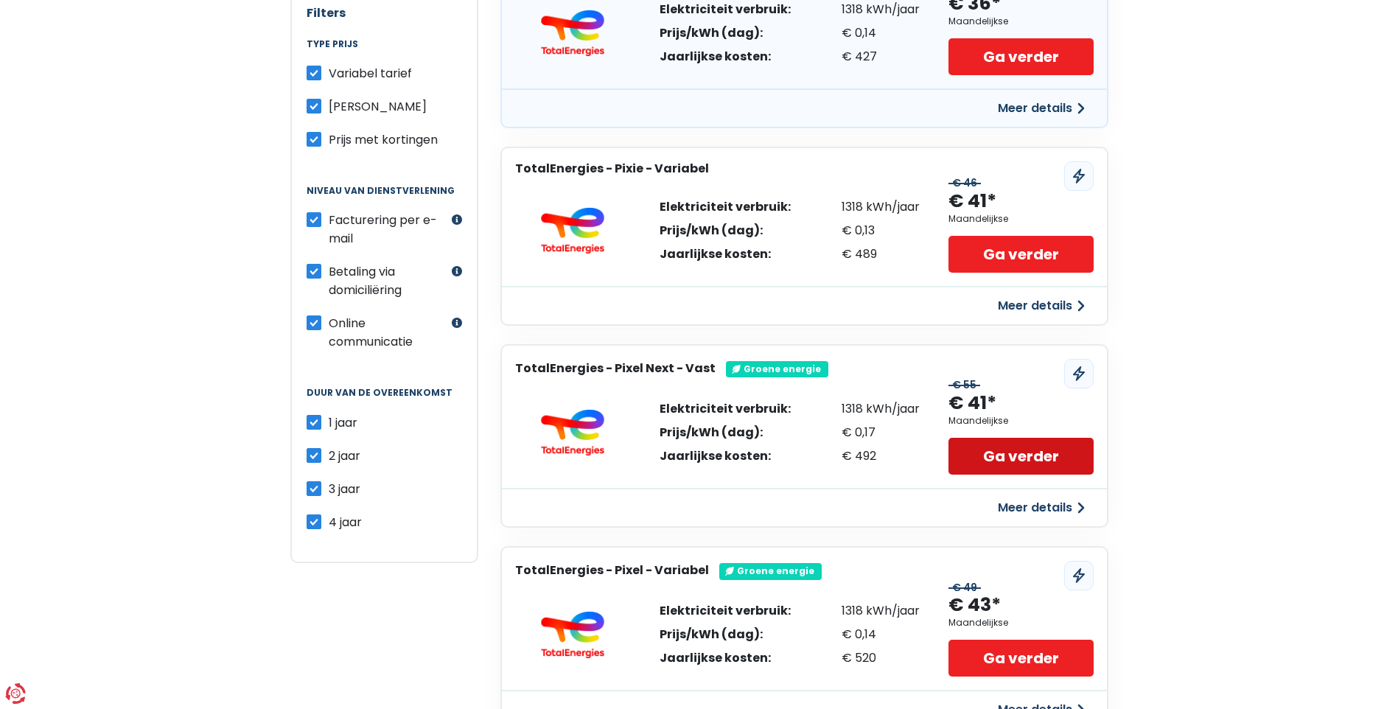
click at [1012, 462] on link "Ga verder" at bounding box center [1020, 456] width 144 height 37
